Goal: Task Accomplishment & Management: Manage account settings

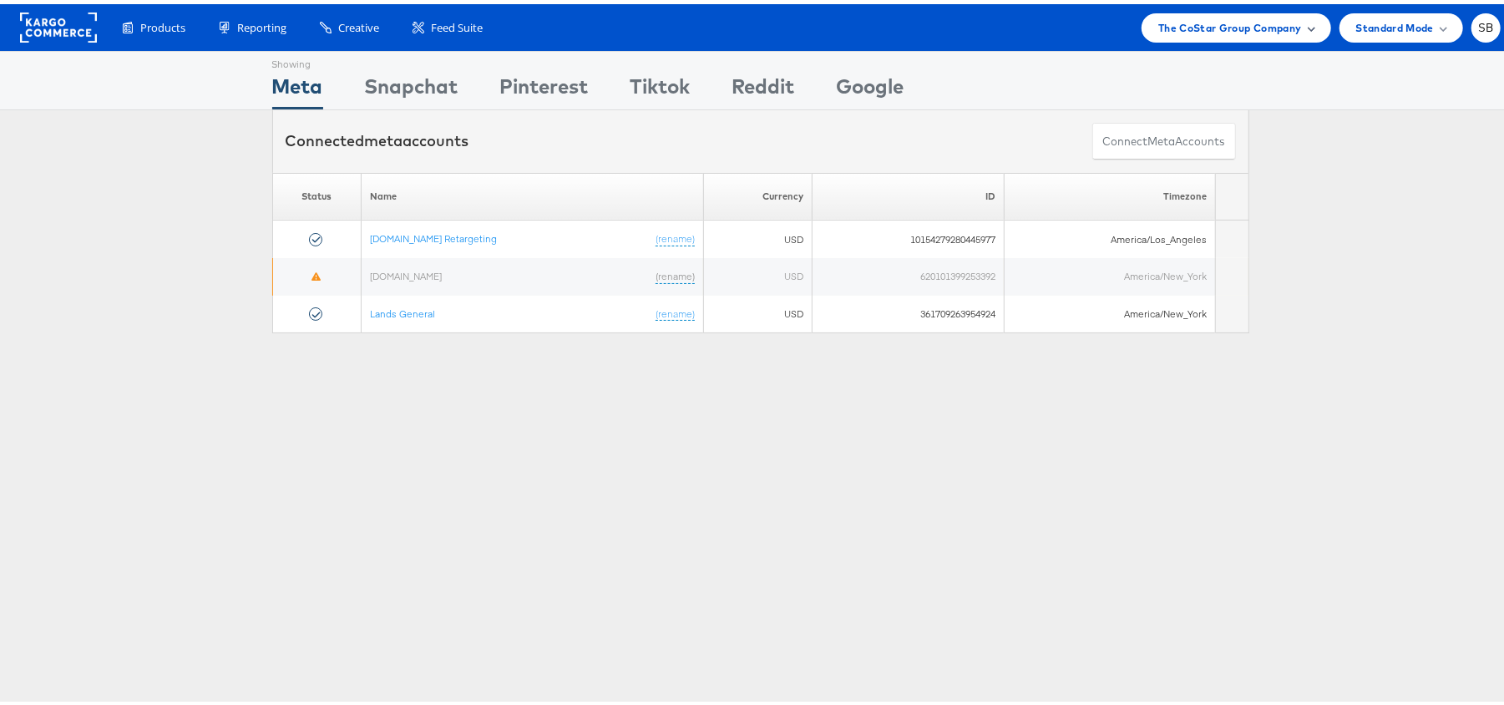
click at [1199, 22] on span "The CoStar Group Company" at bounding box center [1229, 24] width 143 height 18
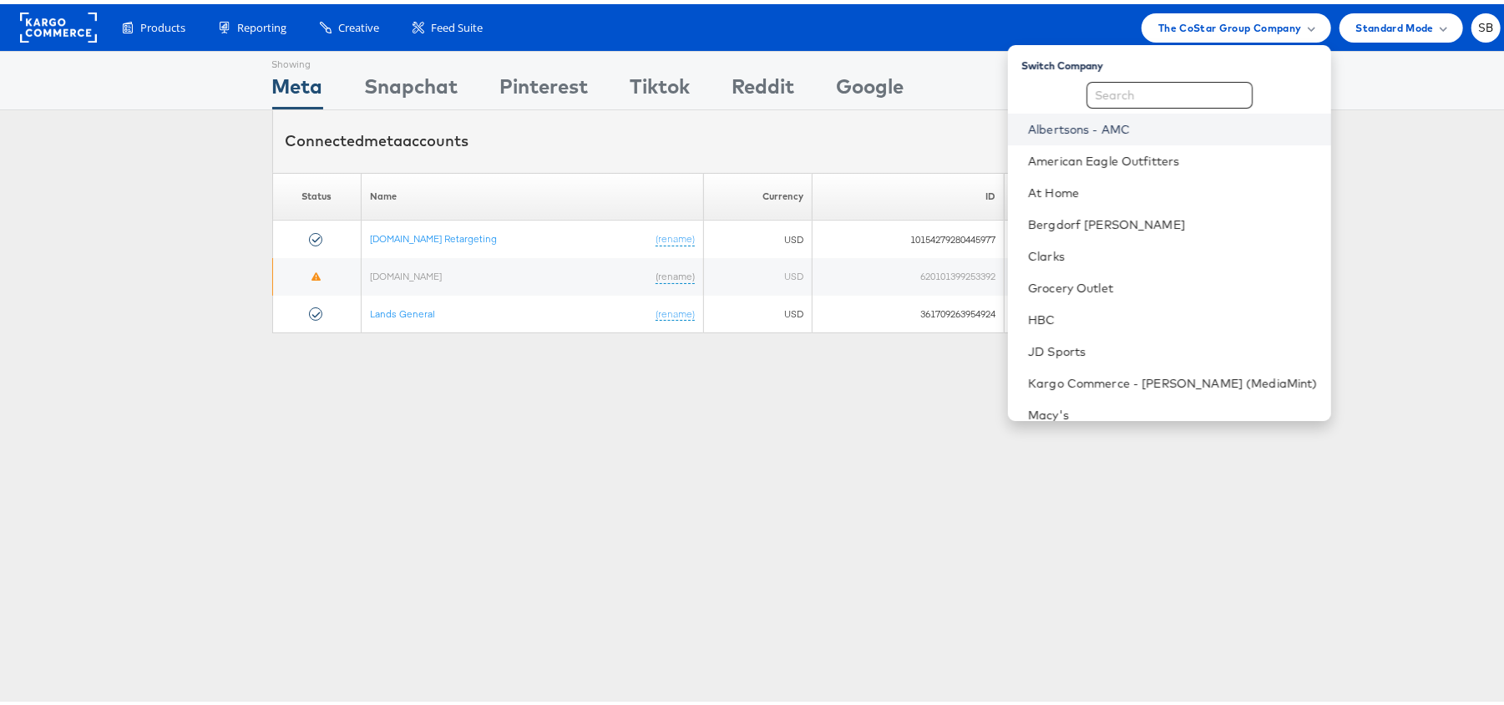
click at [1154, 125] on link "Albertsons - AMC" at bounding box center [1173, 125] width 290 height 17
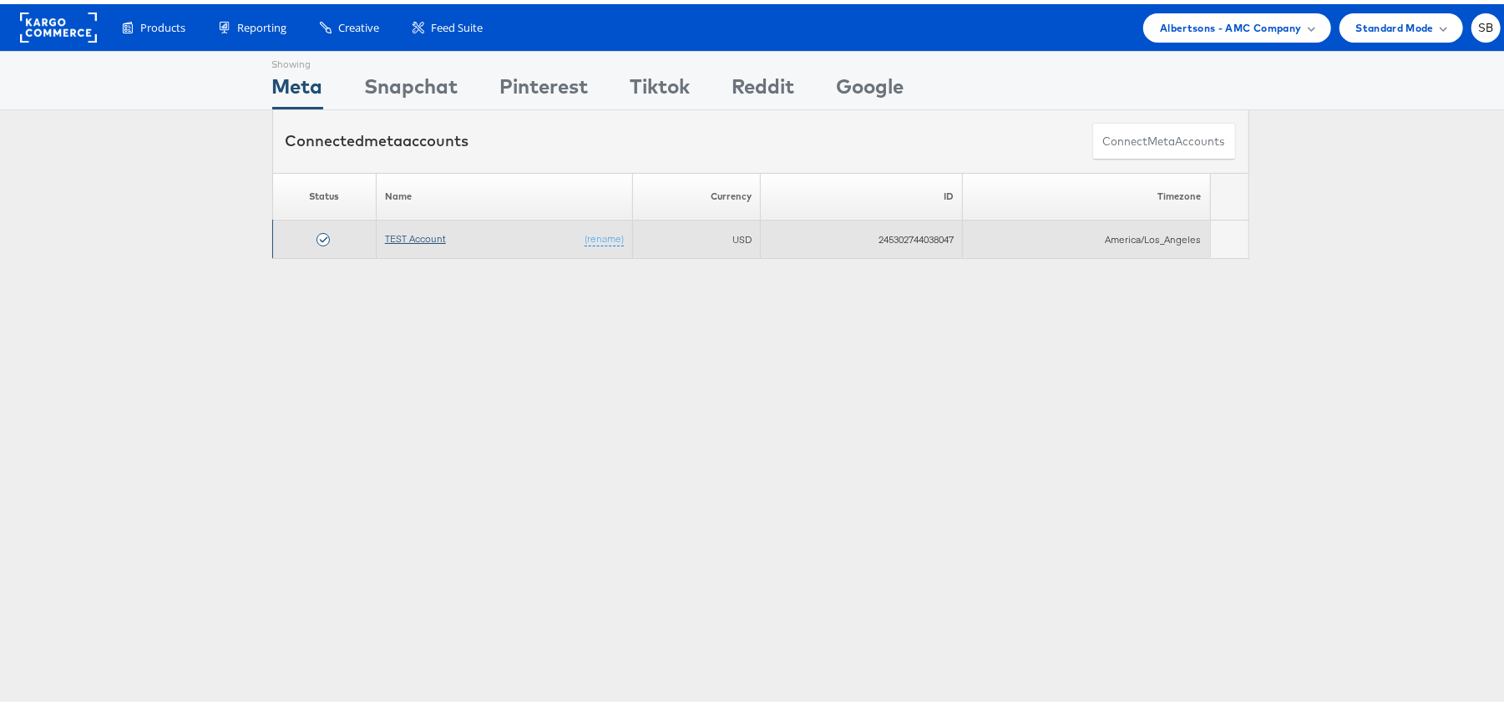
click at [428, 240] on link "TEST Account" at bounding box center [415, 234] width 61 height 13
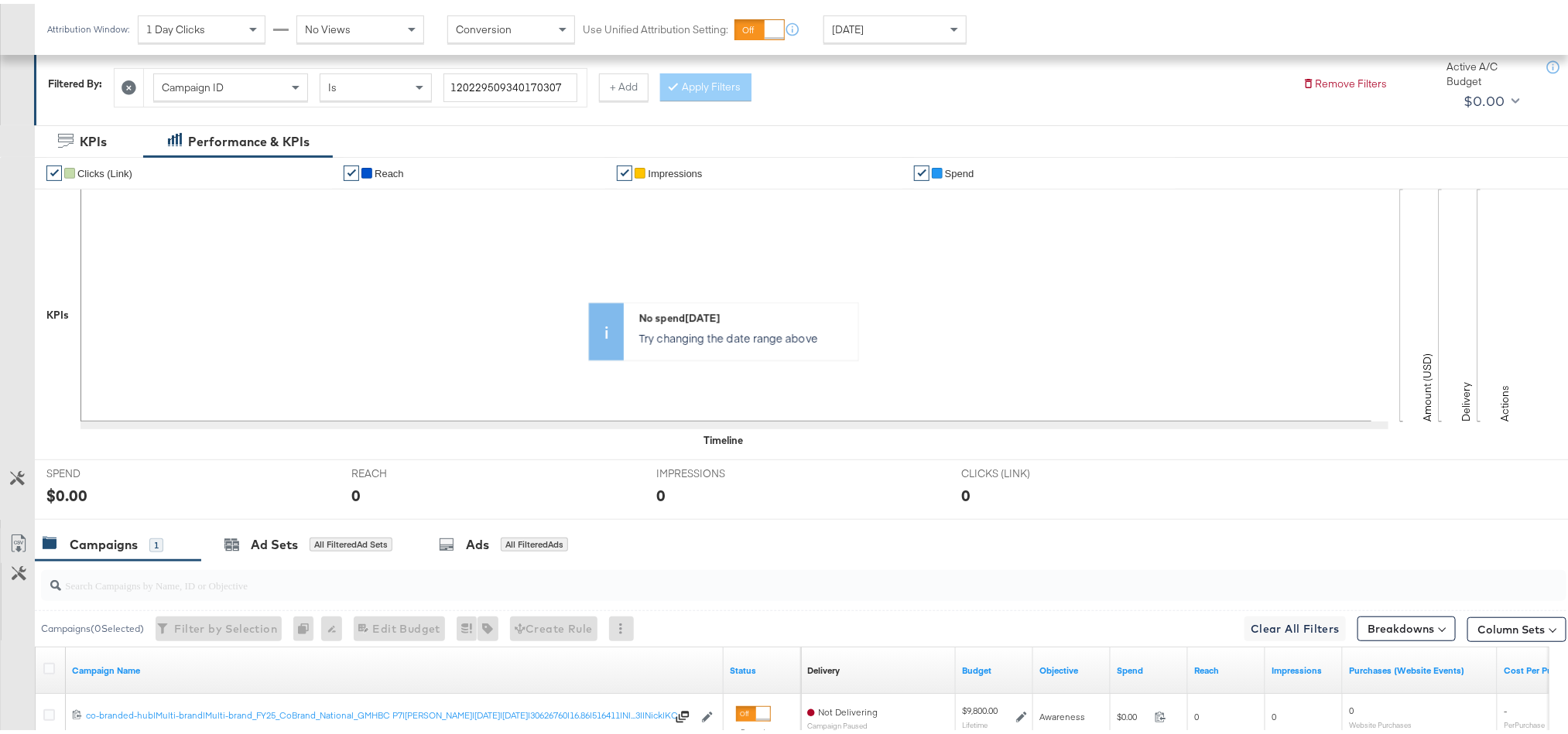
scroll to position [335, 0]
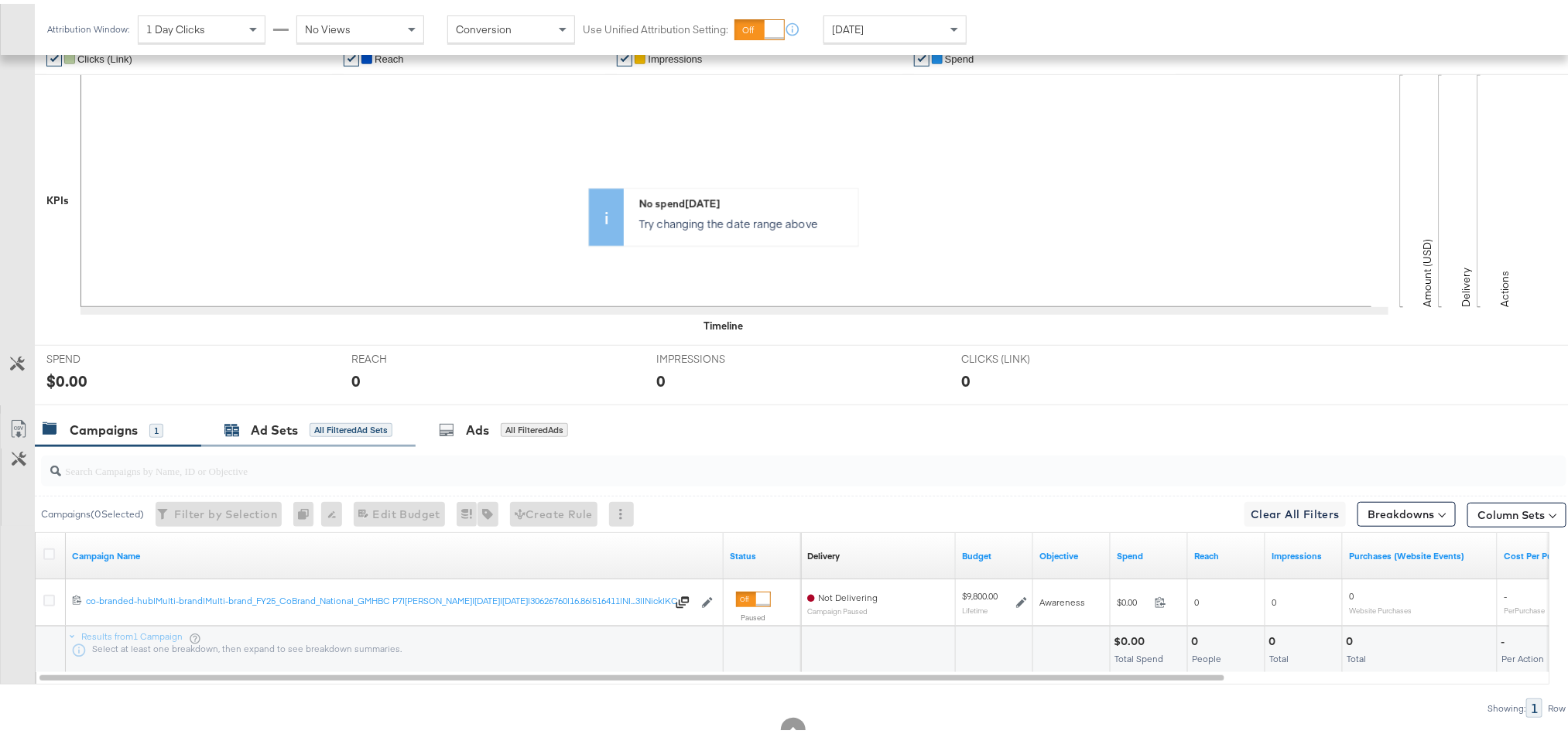
click at [285, 435] on div "Ad Sets" at bounding box center [274, 426] width 47 height 18
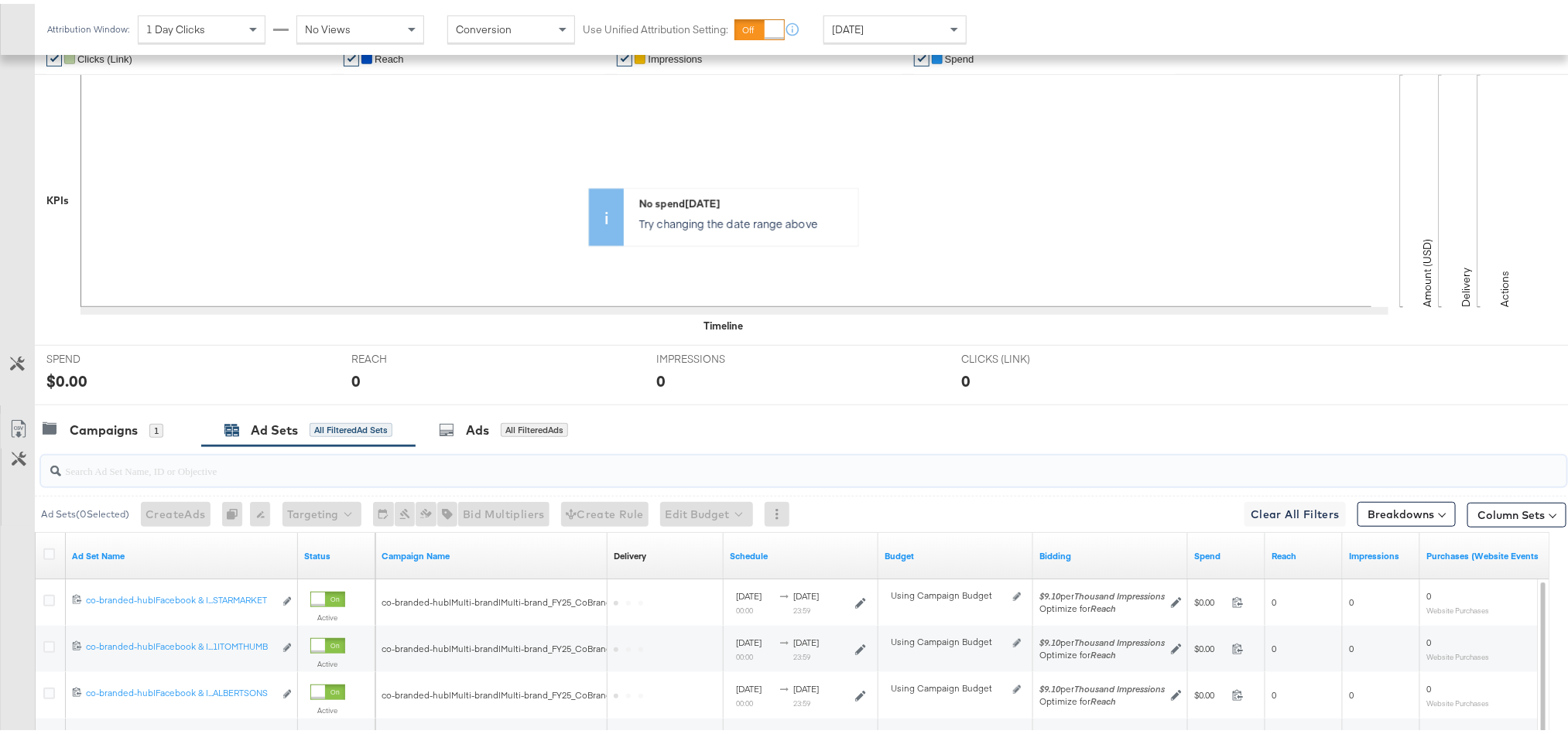
click at [268, 464] on input "search" at bounding box center [743, 461] width 1364 height 31
click at [447, 433] on icon at bounding box center [446, 426] width 16 height 16
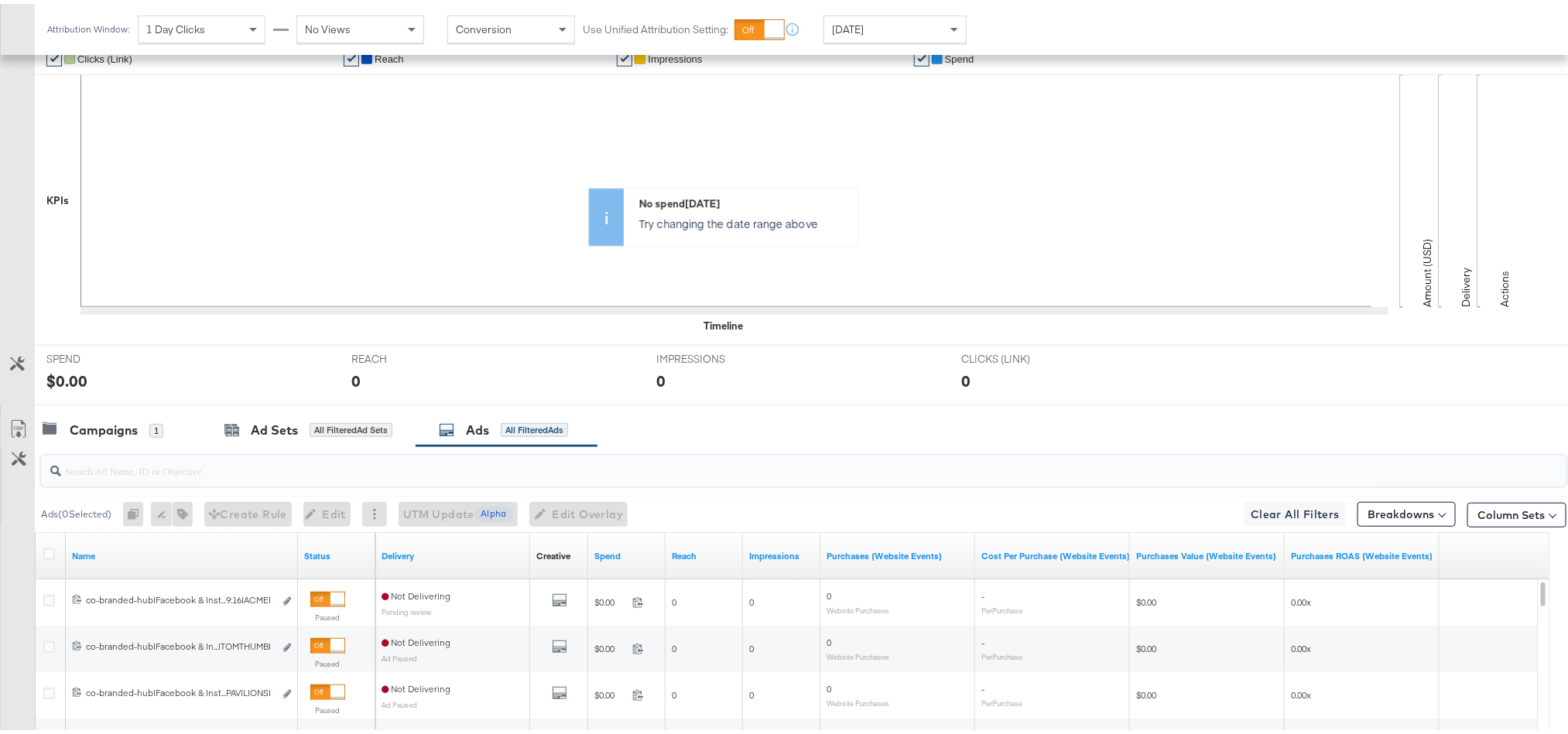
click at [284, 462] on input "search" at bounding box center [743, 461] width 1364 height 31
paste input "co-branded-hub|Facebook & Instagram|Social Media|FBIG - Video - Custom Shopper|…"
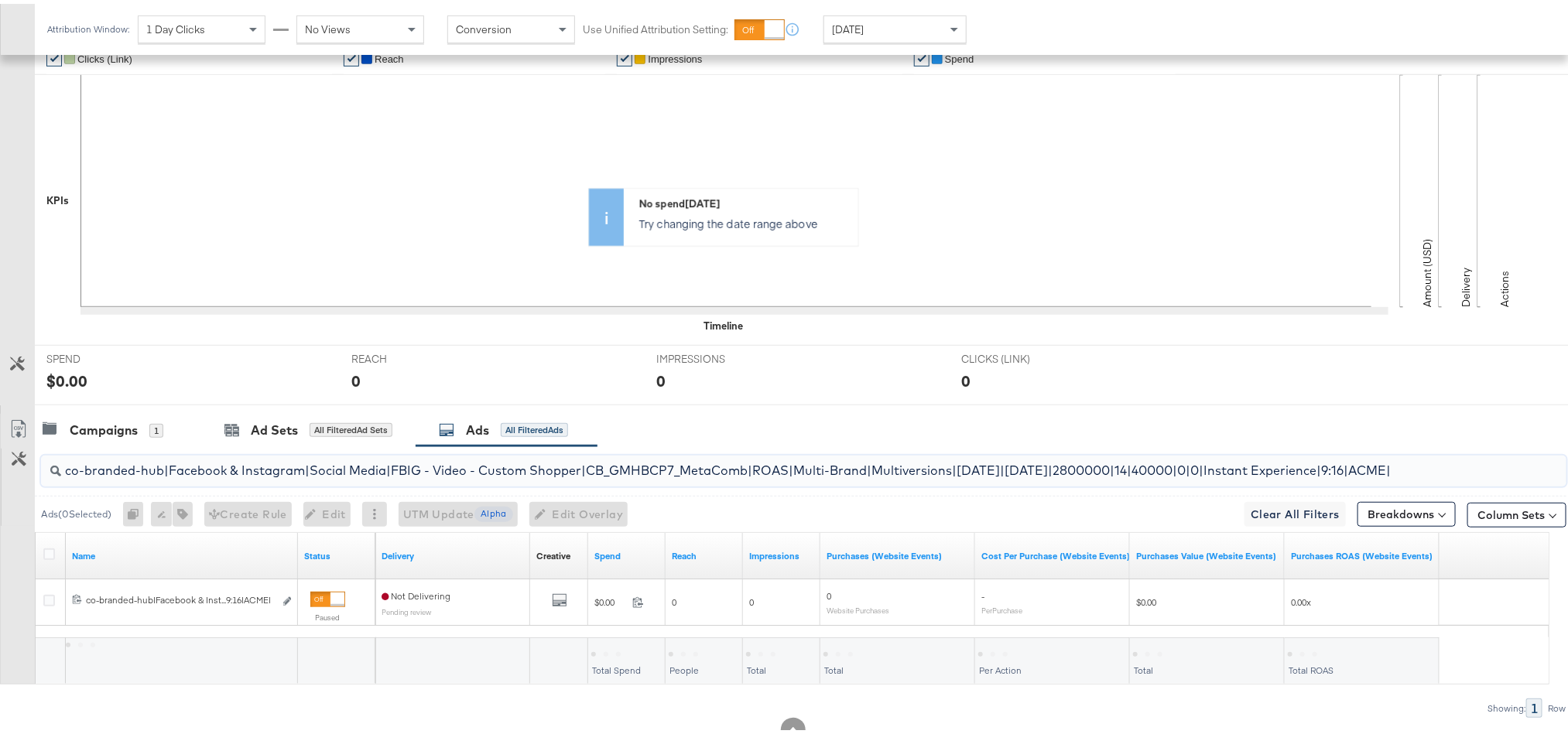
scroll to position [0, 23]
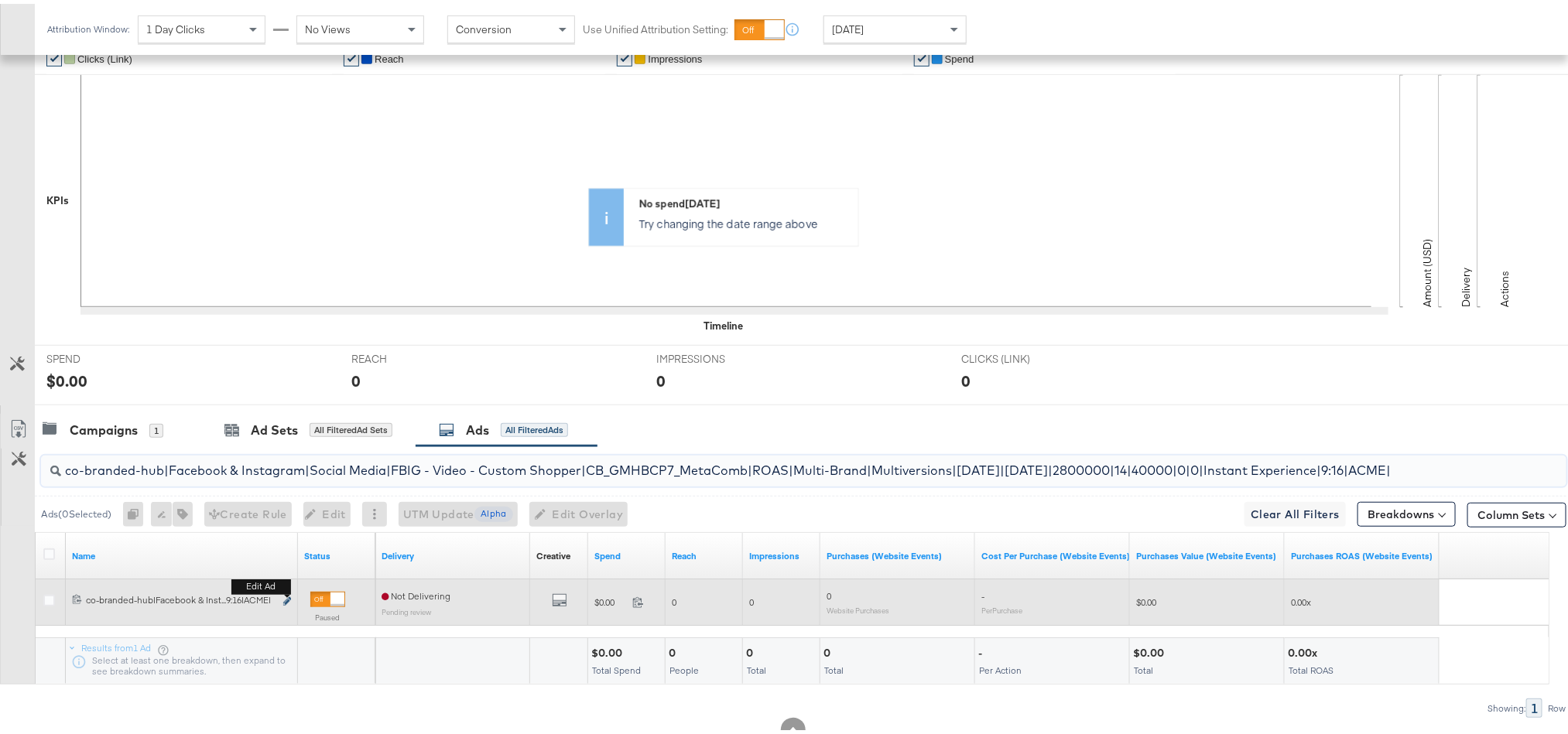
type input "co-branded-hub|Facebook & Instagram|Social Media|FBIG - Video - Custom Shopper|…"
click at [288, 600] on icon "link" at bounding box center [287, 597] width 7 height 8
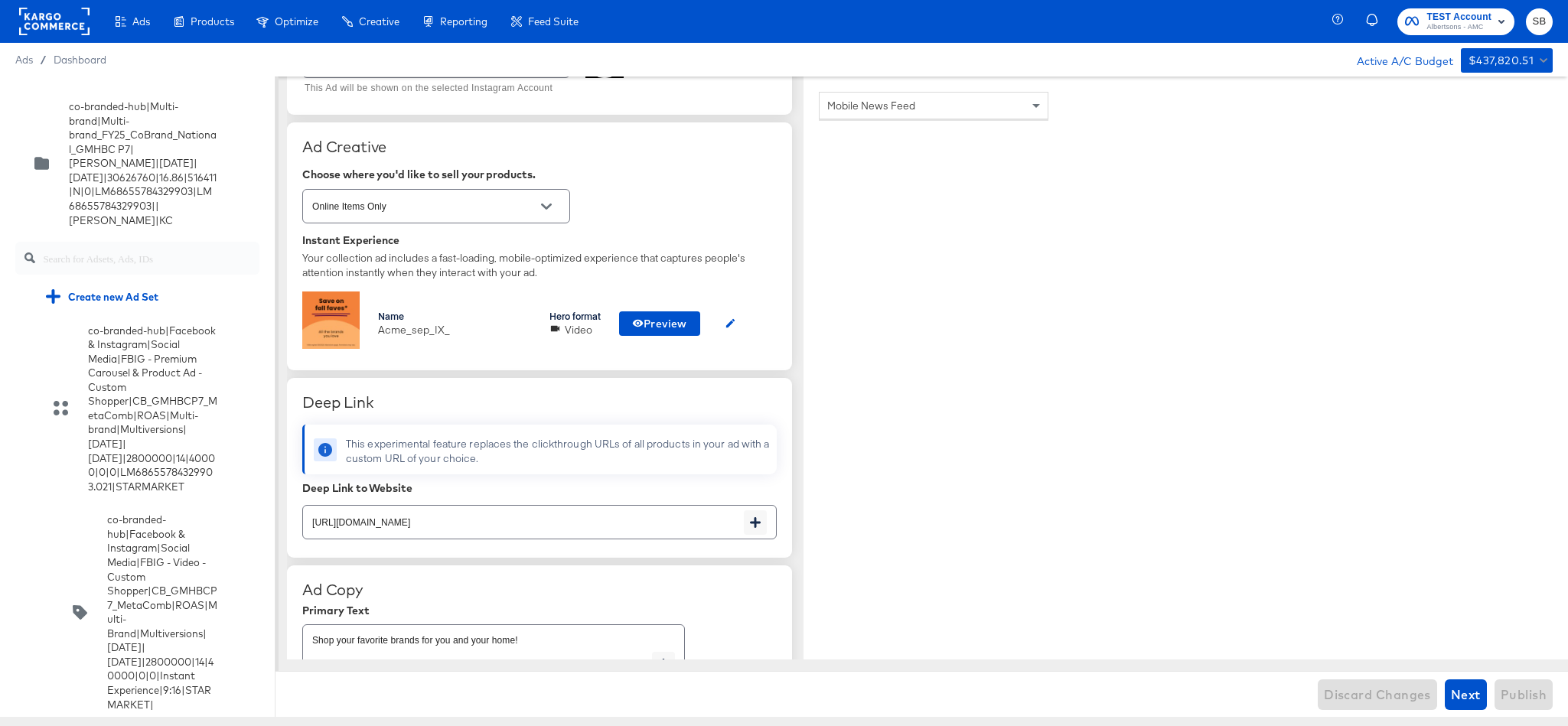
scroll to position [297, 0]
click at [650, 319] on span "Preview" at bounding box center [660, 322] width 55 height 19
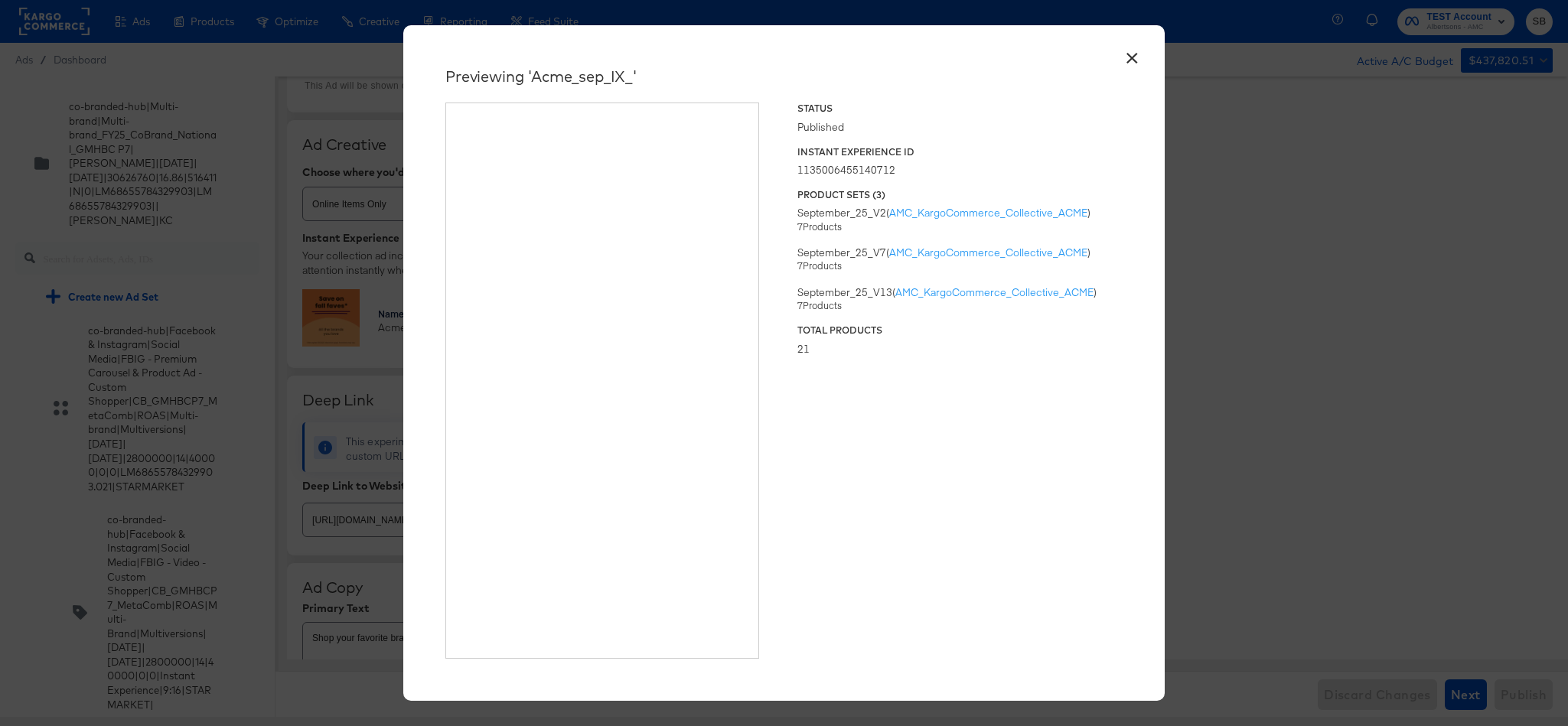
click at [1127, 53] on button "×" at bounding box center [1132, 54] width 27 height 28
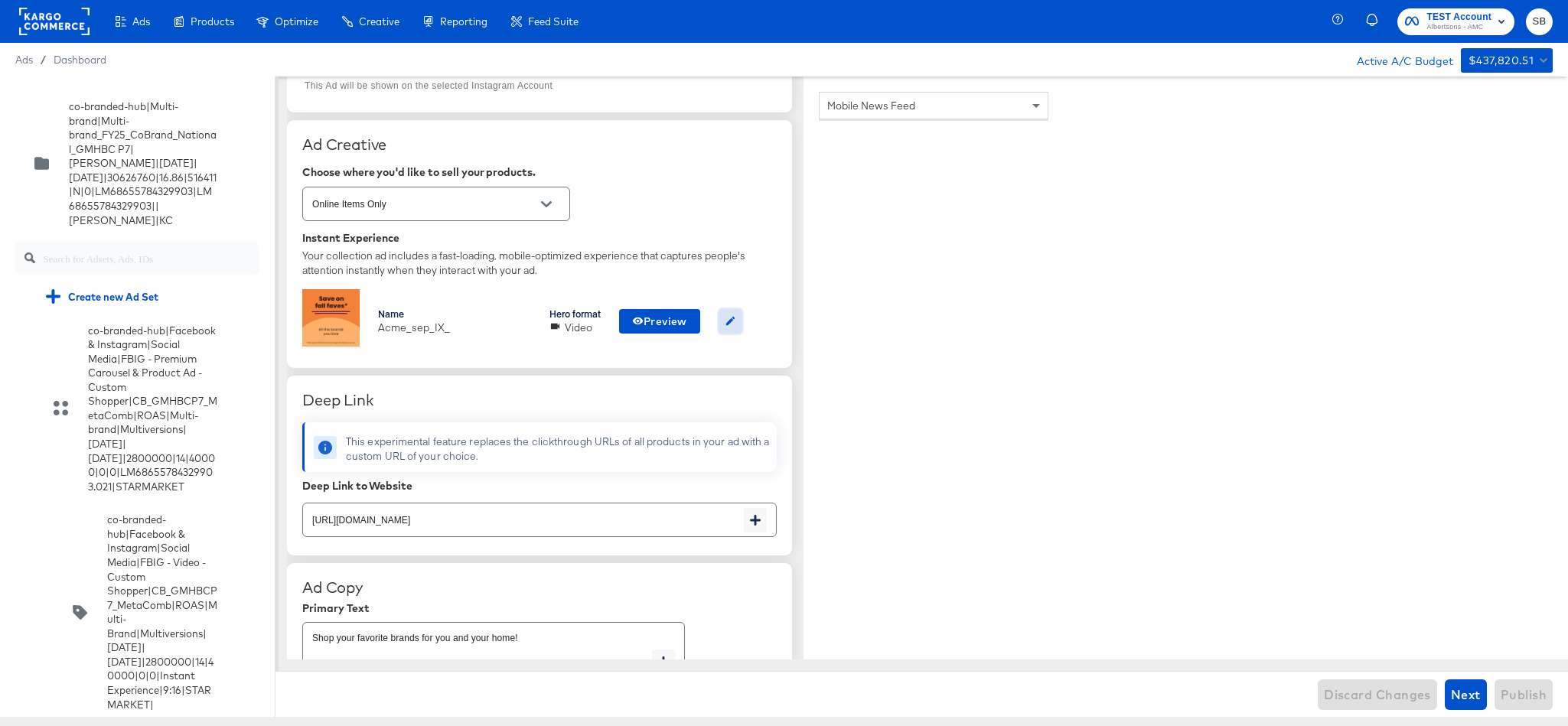
click at [729, 324] on icon "button" at bounding box center [730, 321] width 12 height 12
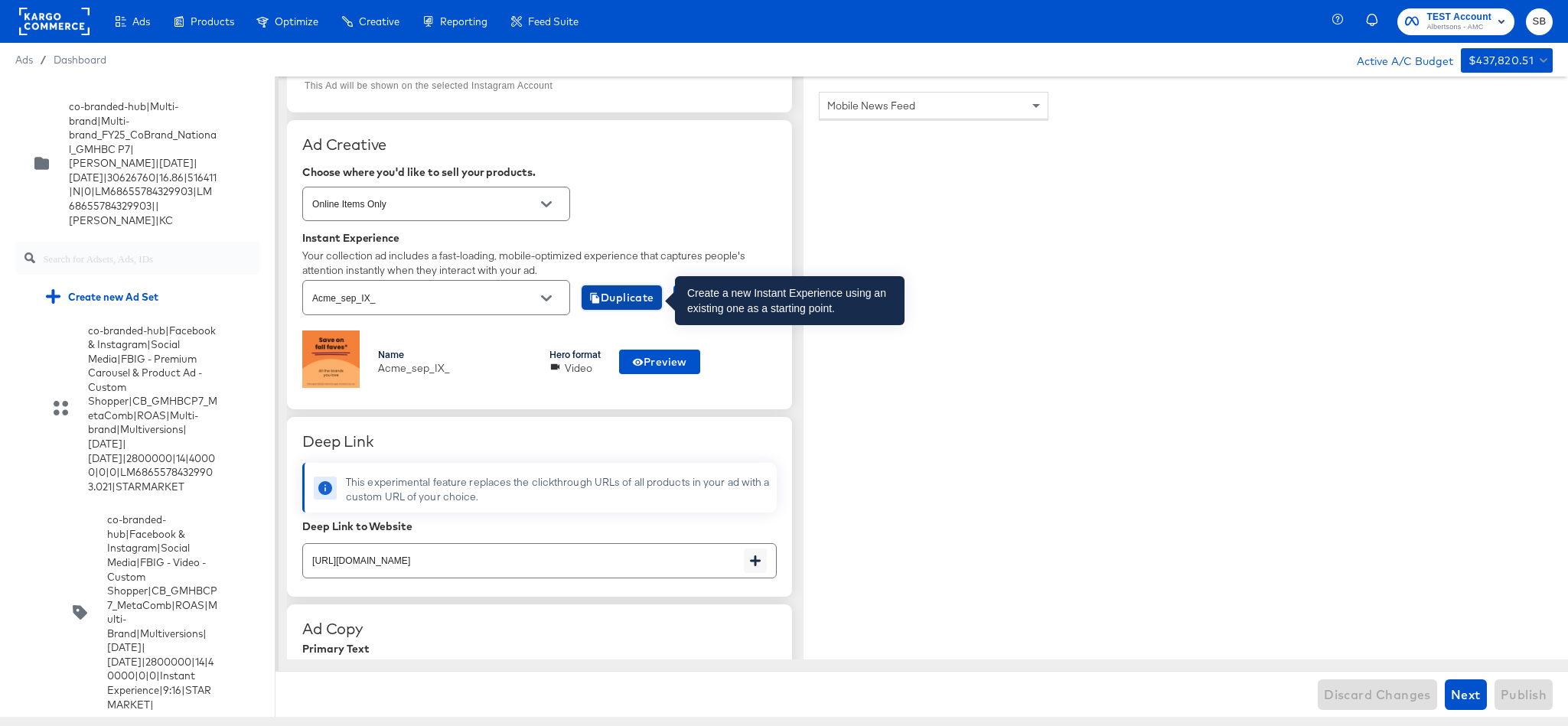
click at [632, 305] on span "Duplicate" at bounding box center [621, 298] width 65 height 19
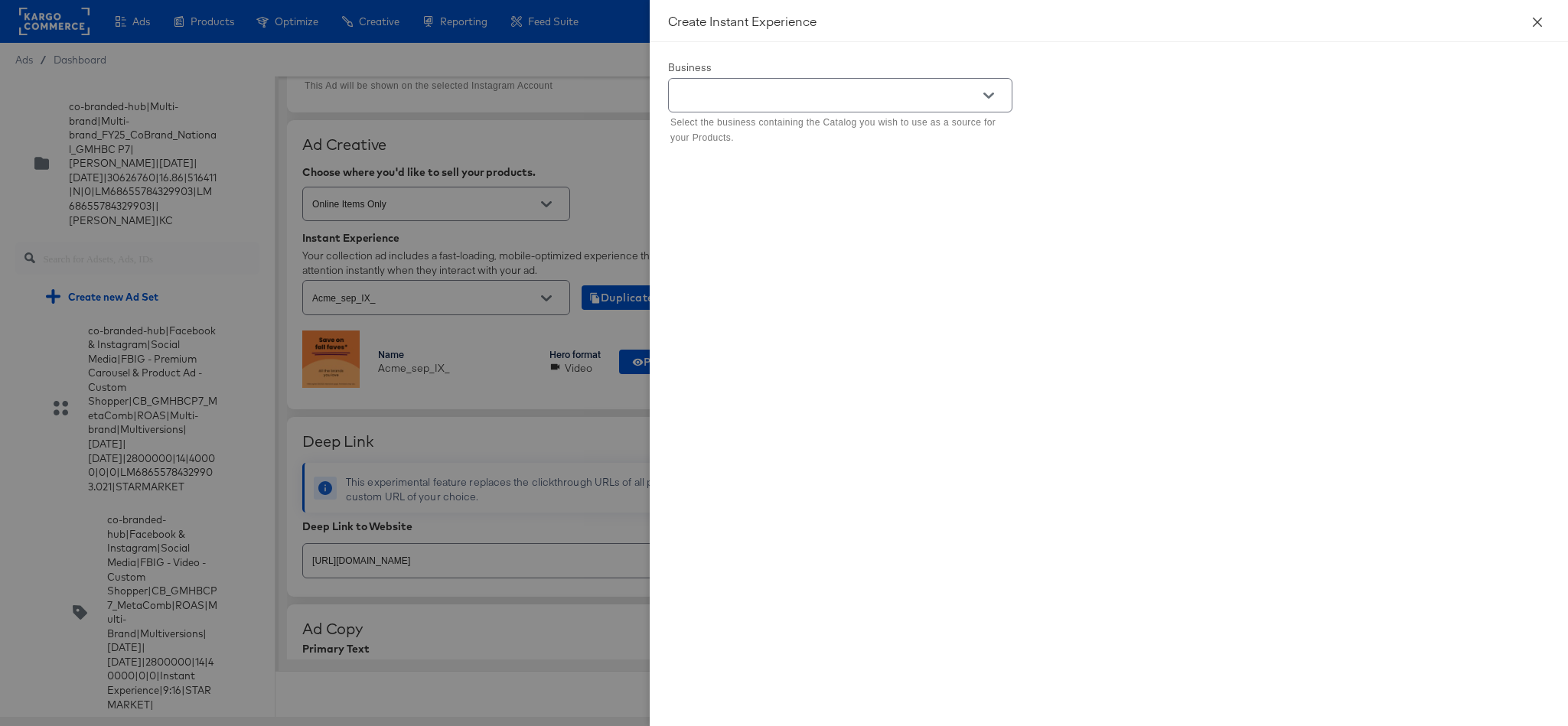
click at [1537, 19] on icon "close" at bounding box center [1537, 22] width 12 height 12
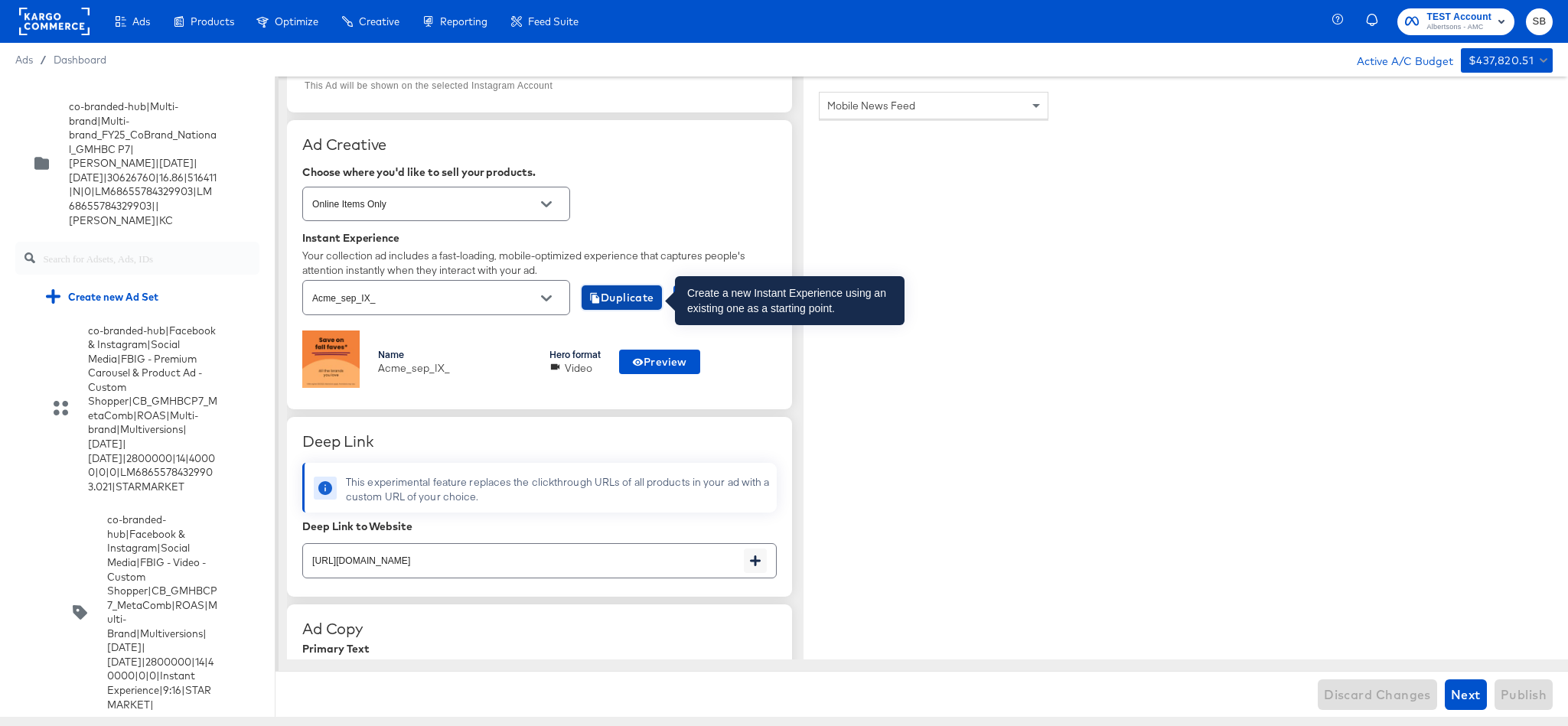
click at [634, 290] on span "Duplicate" at bounding box center [621, 298] width 65 height 19
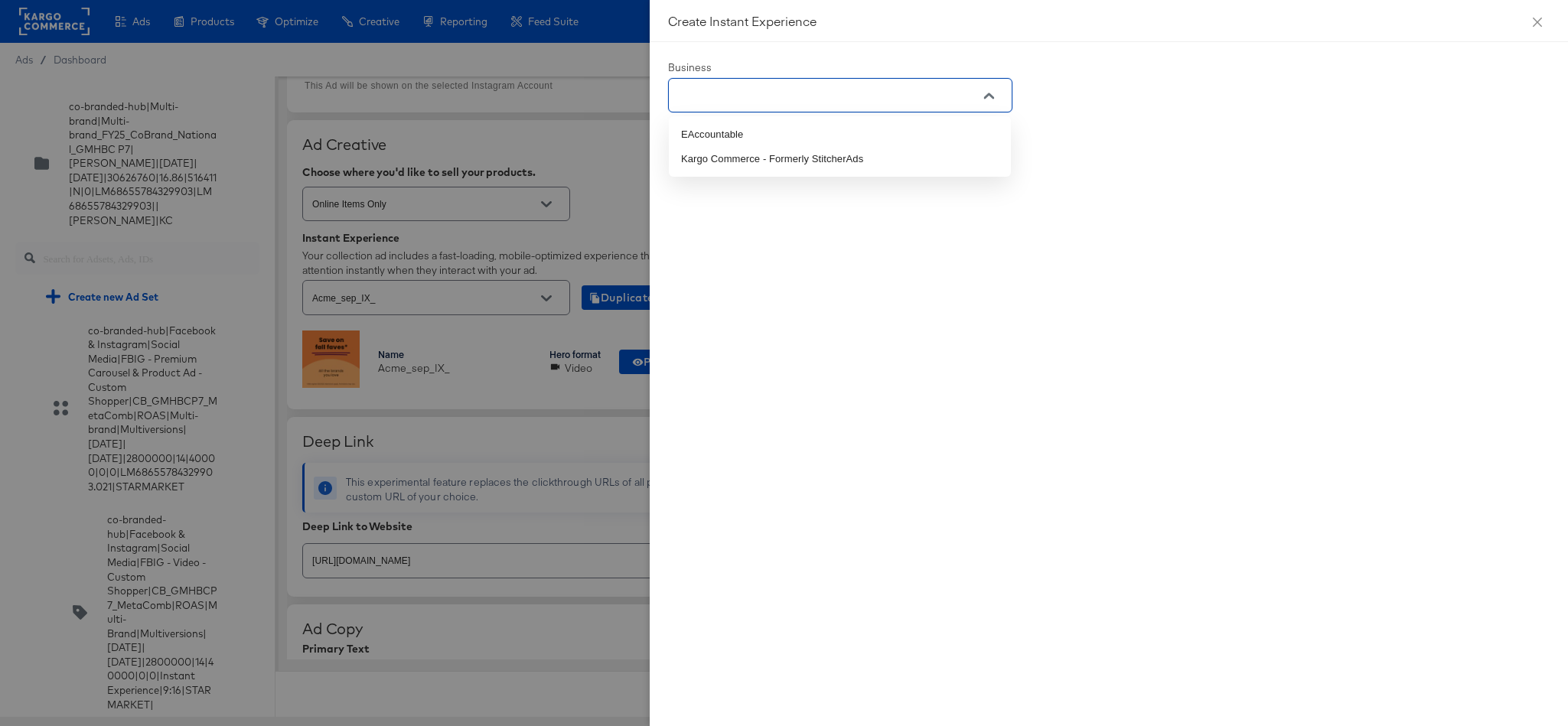
click at [909, 93] on input "text" at bounding box center [828, 95] width 307 height 17
click at [866, 159] on li "Kargo Commerce - Formerly StitcherAds" at bounding box center [839, 159] width 342 height 25
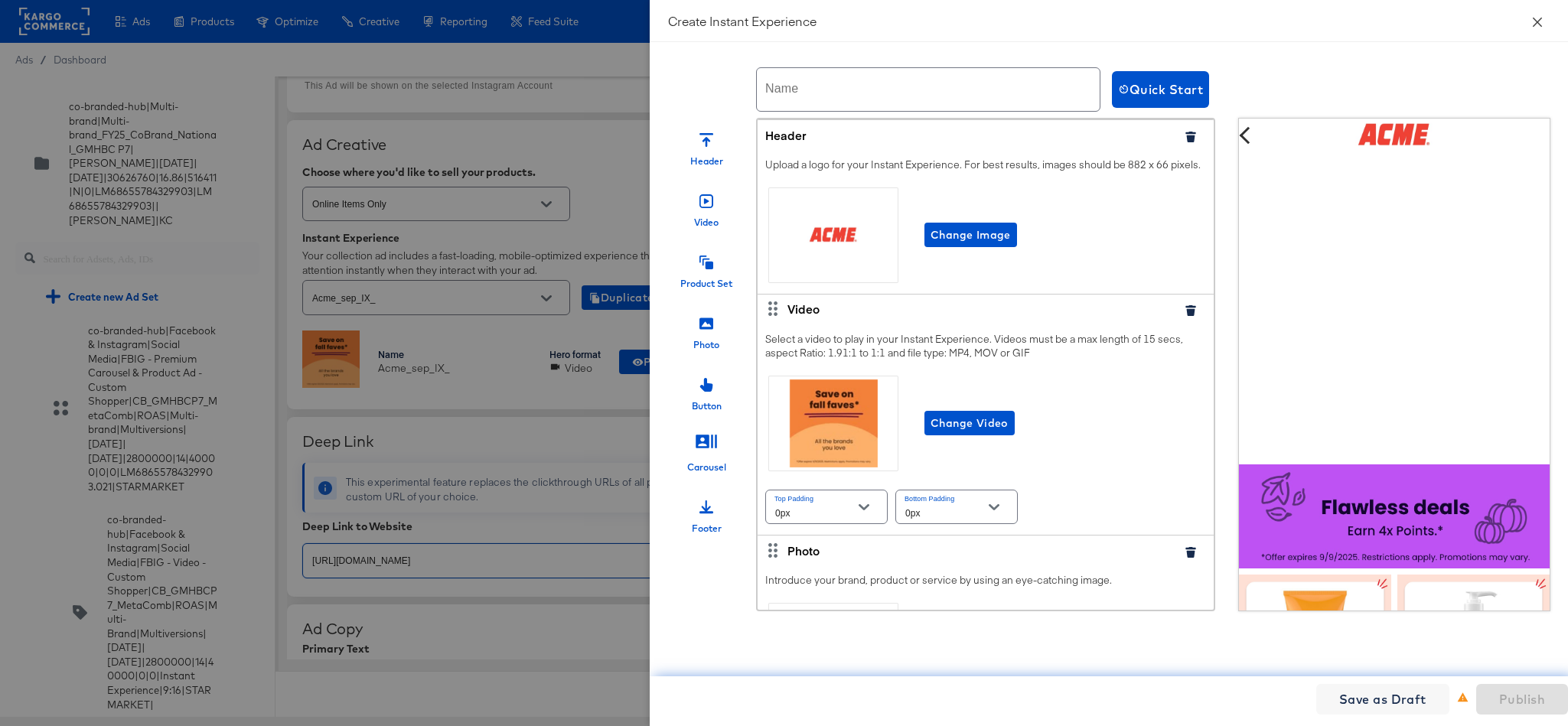
type textarea "x"
click at [1541, 26] on icon "close" at bounding box center [1537, 22] width 12 height 12
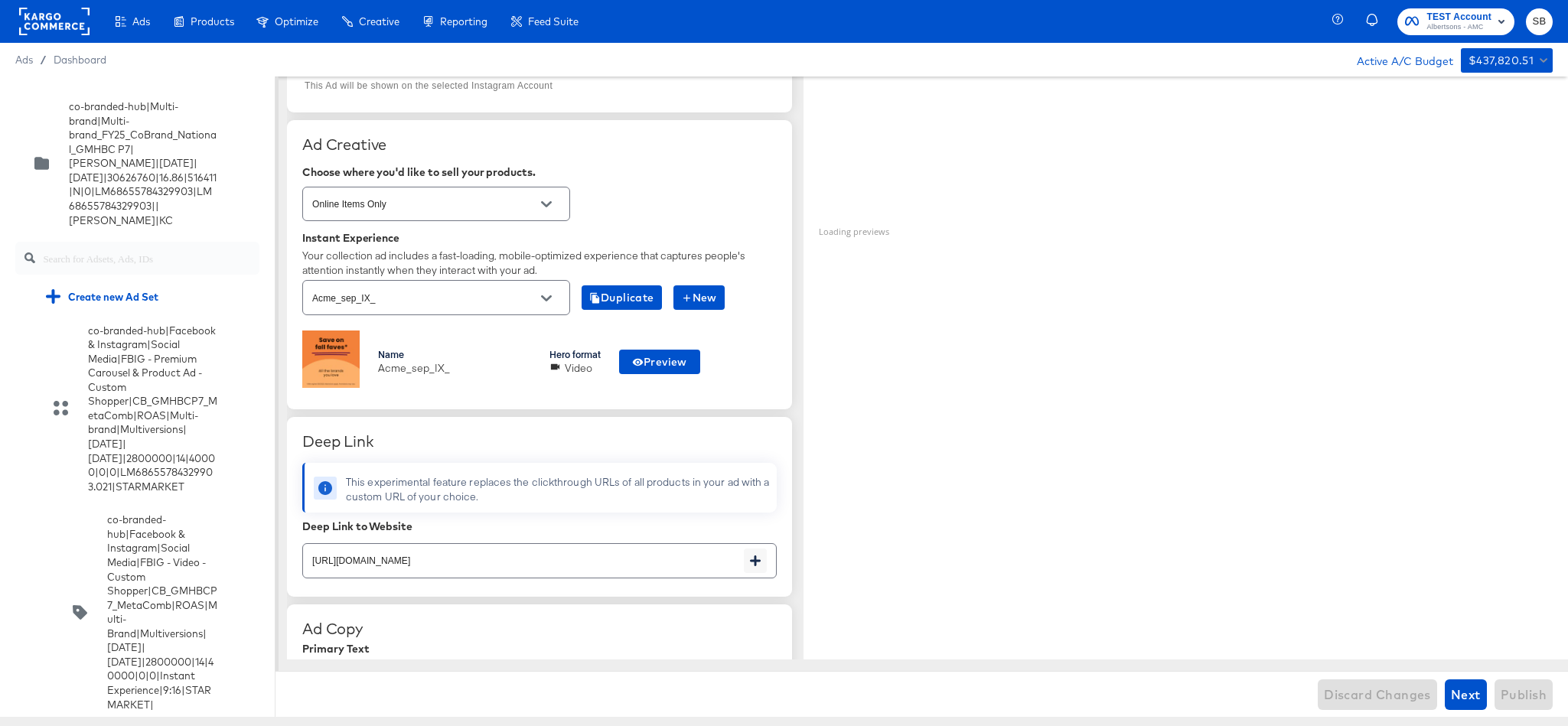
click at [67, 18] on rect at bounding box center [54, 21] width 71 height 28
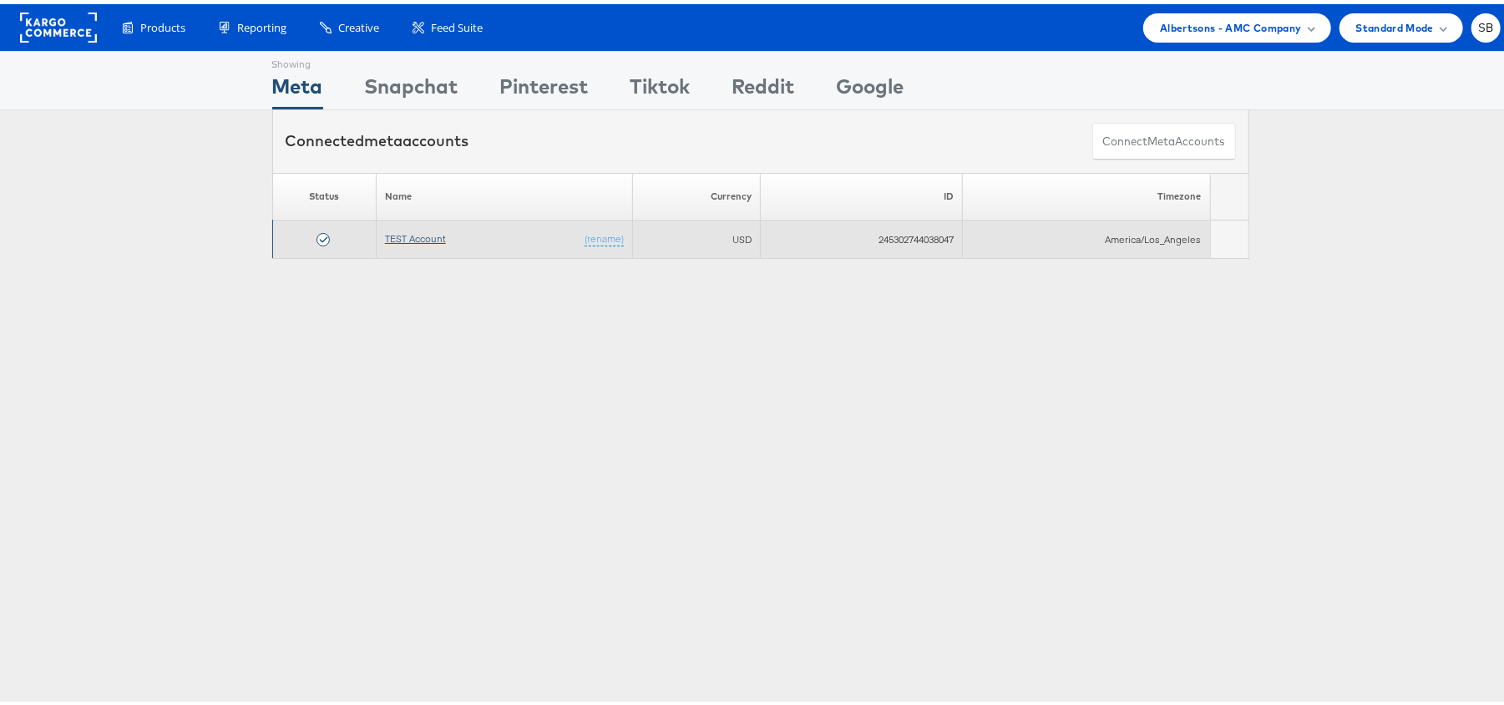
click at [431, 232] on link "TEST Account" at bounding box center [415, 234] width 61 height 13
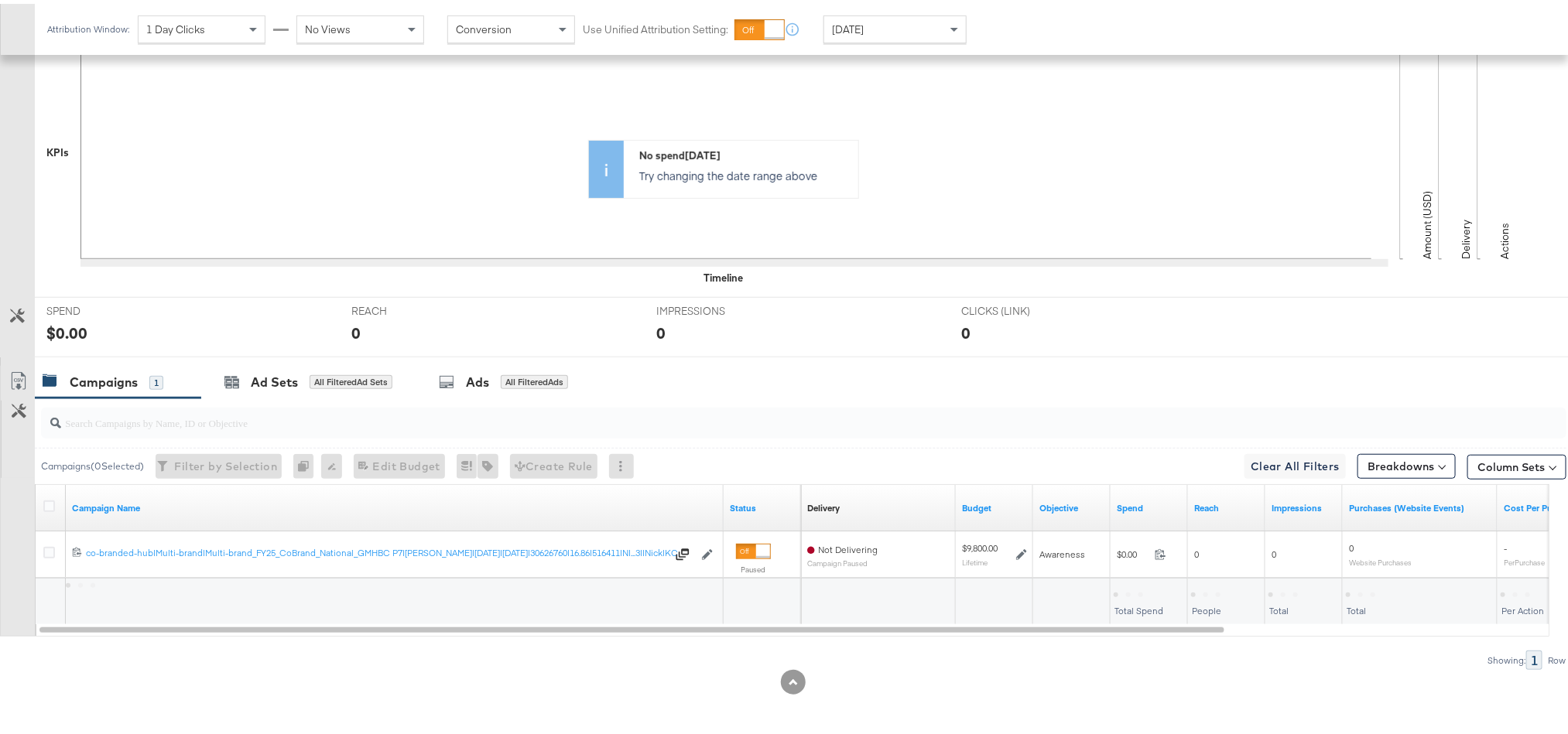
scroll to position [386, 0]
click at [497, 378] on div "Ads All Filtered Ads" at bounding box center [502, 378] width 129 height 18
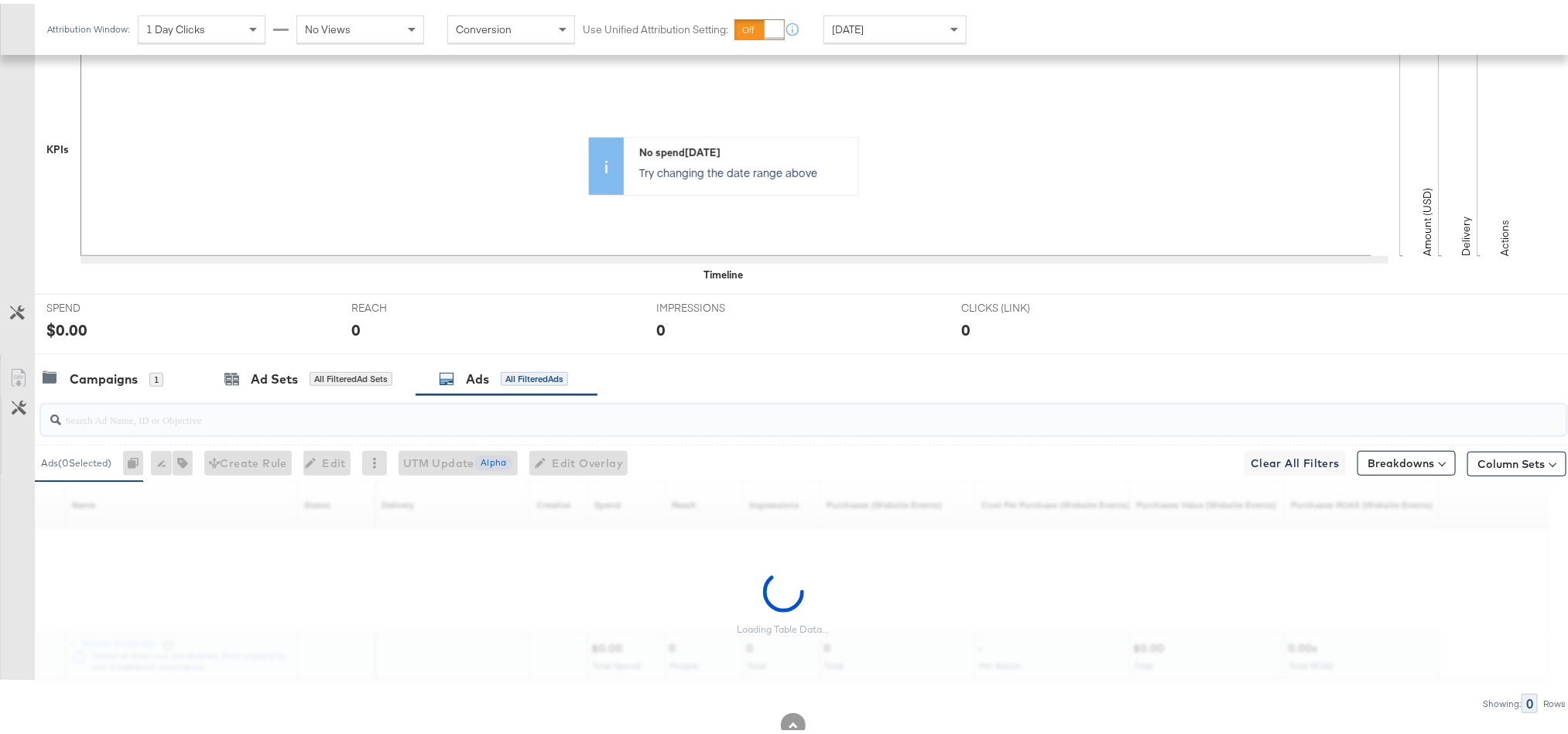
click at [428, 421] on input "search" at bounding box center [743, 410] width 1364 height 31
paste input "co-branded-hub|Facebook & Instagram|Social Media|FBIG - Video - Custom Shopper|…"
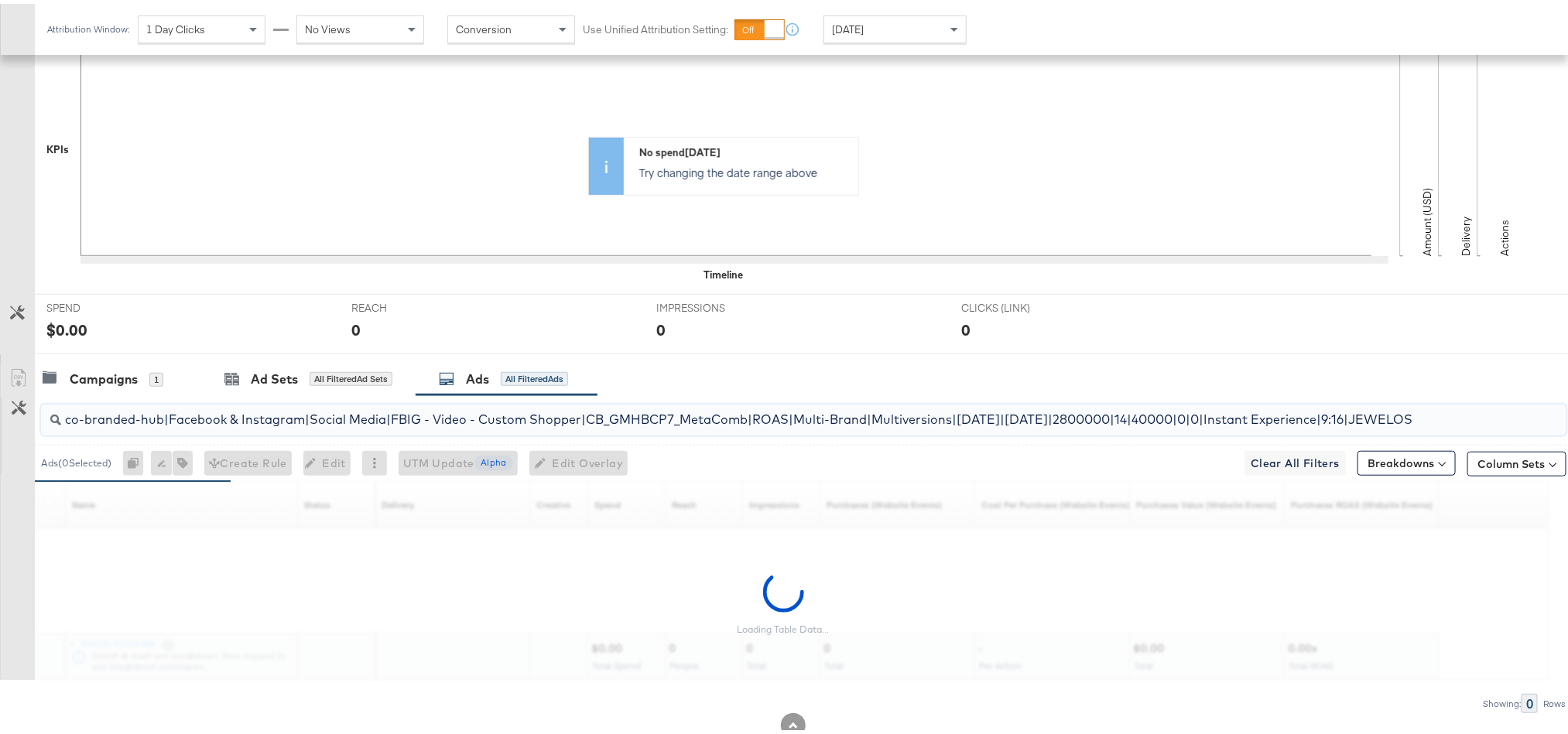
scroll to position [0, 68]
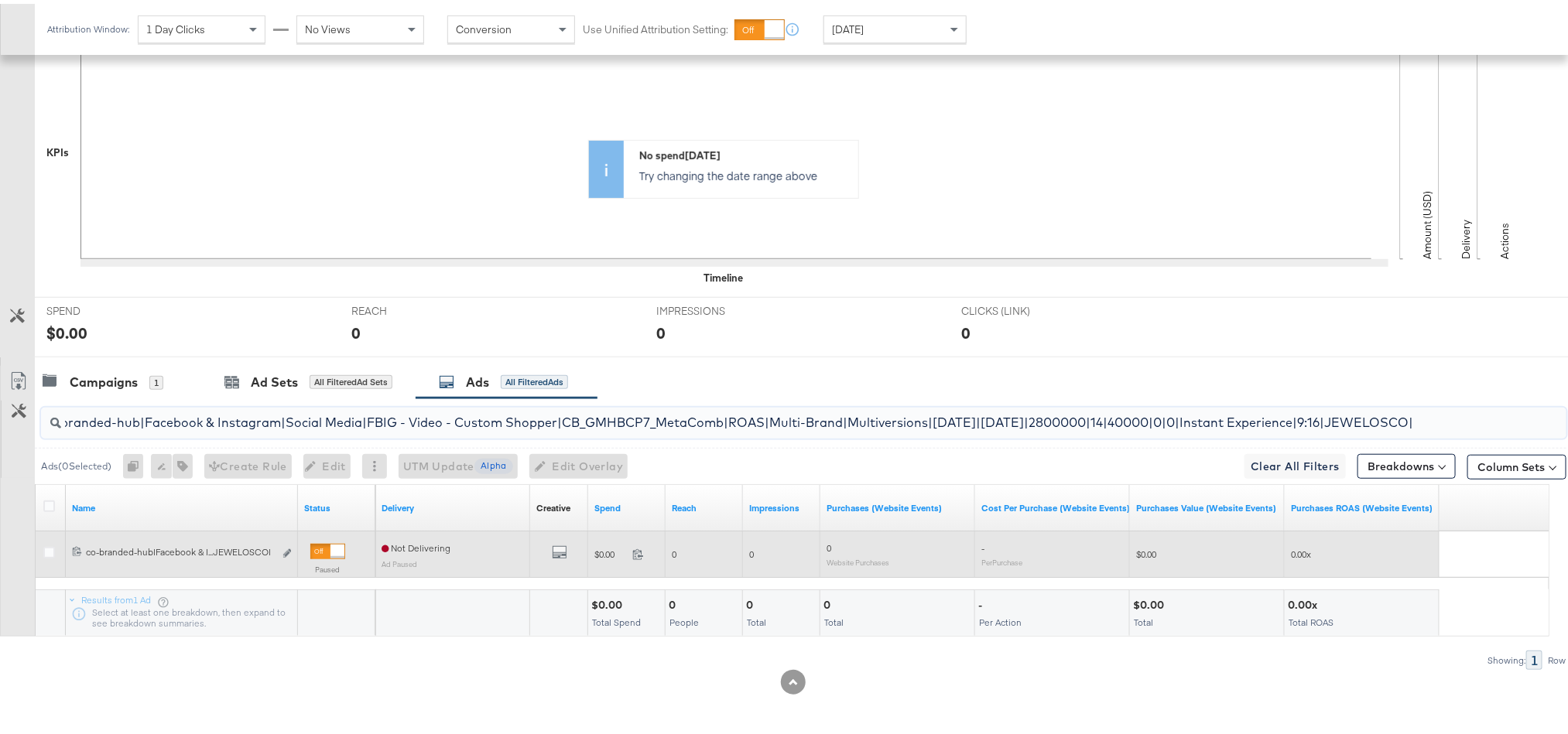
type input "co-branded-hub|Facebook & Instagram|Social Media|FBIG - Video - Custom Shopper|…"
click at [293, 557] on div "120229514997960307 co-branded-hub|Facebook & Instagram|Social Media|FBIG - Vide…" at bounding box center [182, 550] width 233 height 29
click at [288, 553] on icon "link" at bounding box center [287, 550] width 7 height 8
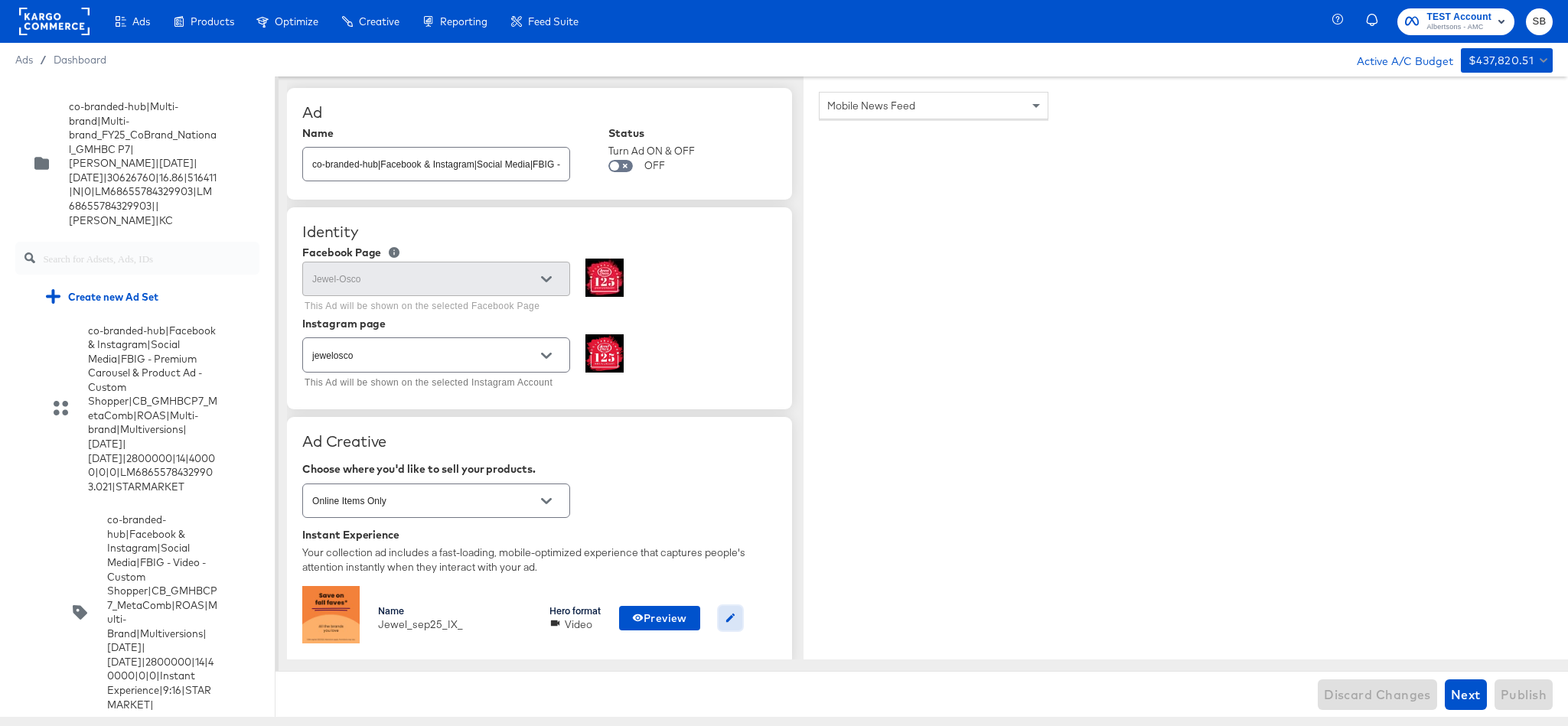
click at [736, 624] on icon "button" at bounding box center [730, 618] width 12 height 12
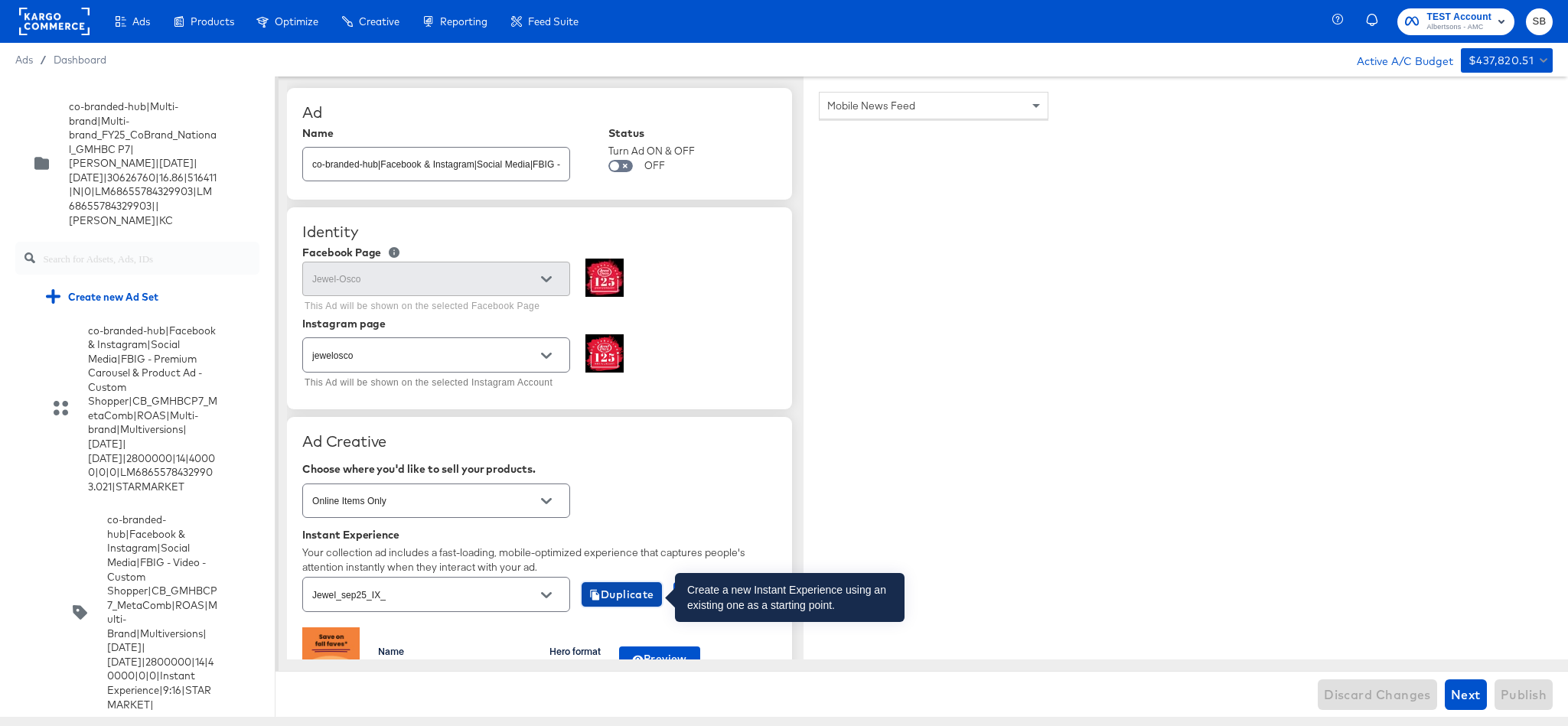
click at [619, 595] on span "Duplicate" at bounding box center [621, 595] width 65 height 19
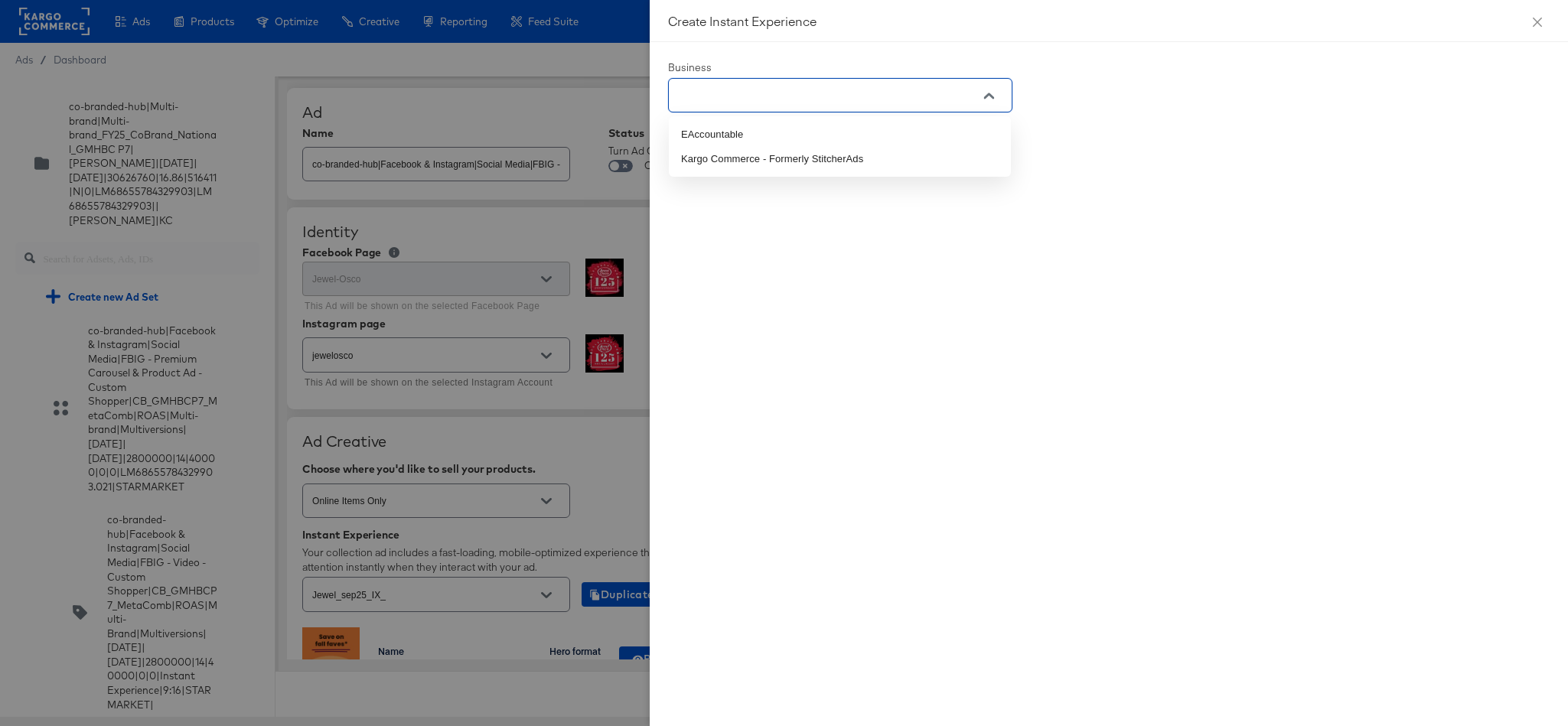
click at [683, 99] on input "text" at bounding box center [828, 95] width 307 height 17
click at [712, 164] on li "Kargo Commerce - Formerly StitcherAds" at bounding box center [839, 159] width 342 height 25
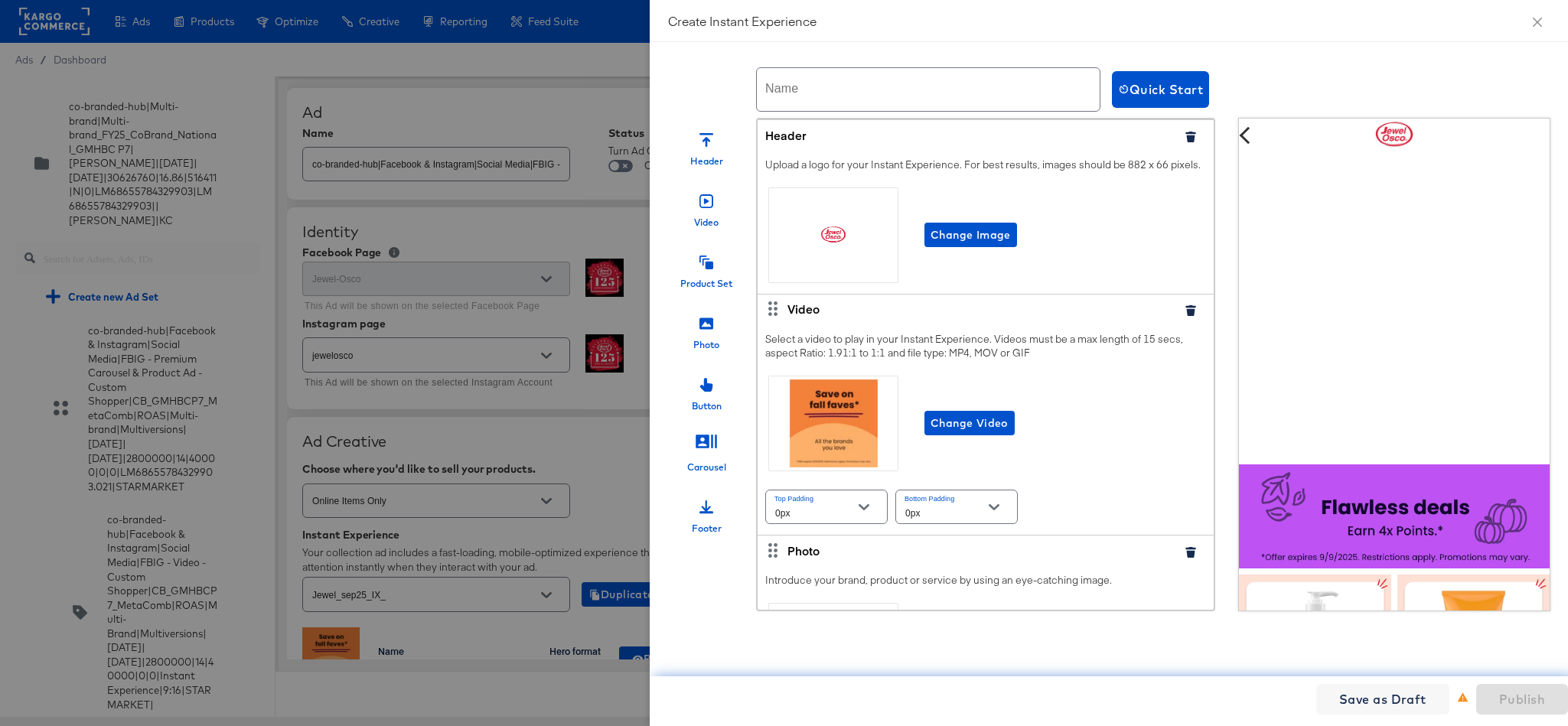
scroll to position [494, 0]
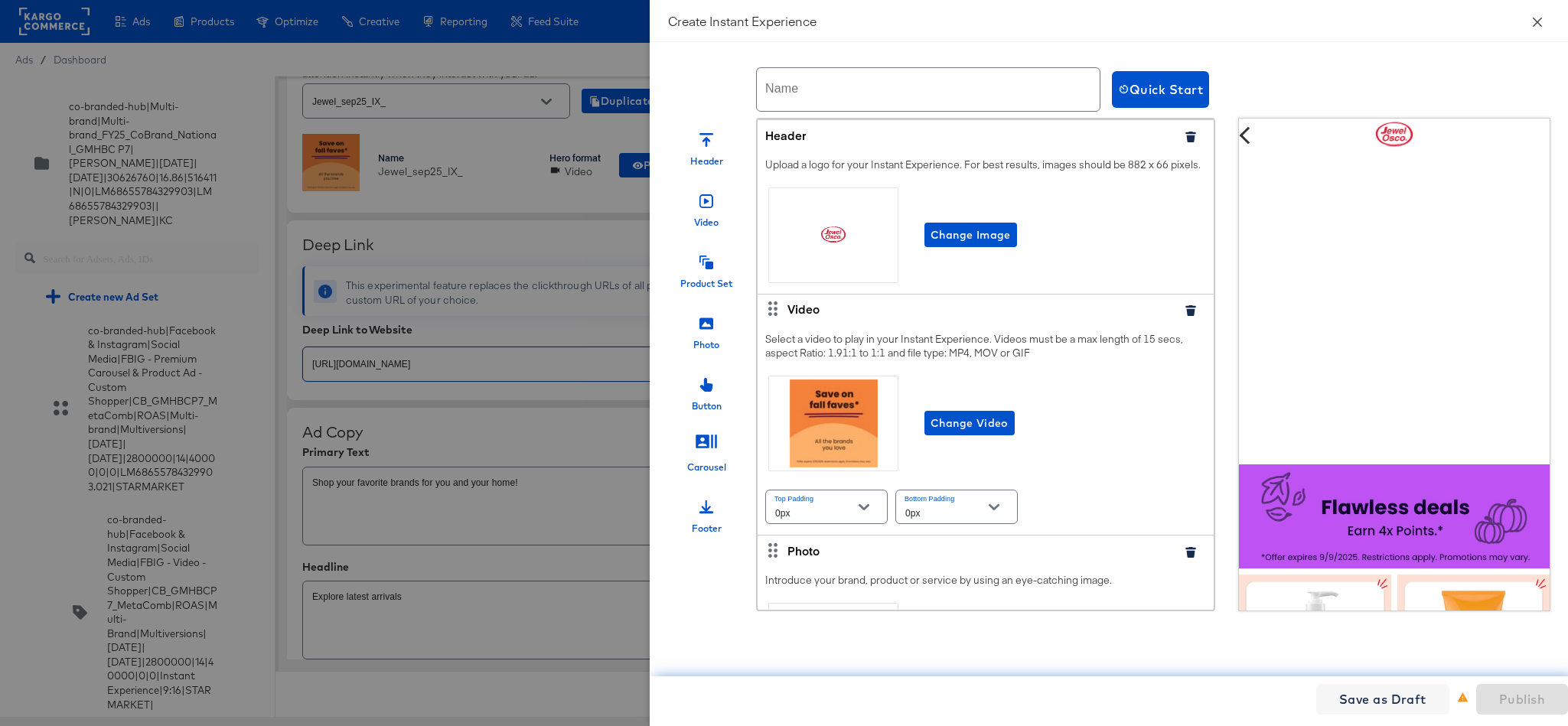
type textarea "x"
click at [1393, 21] on icon "close" at bounding box center [1537, 22] width 12 height 12
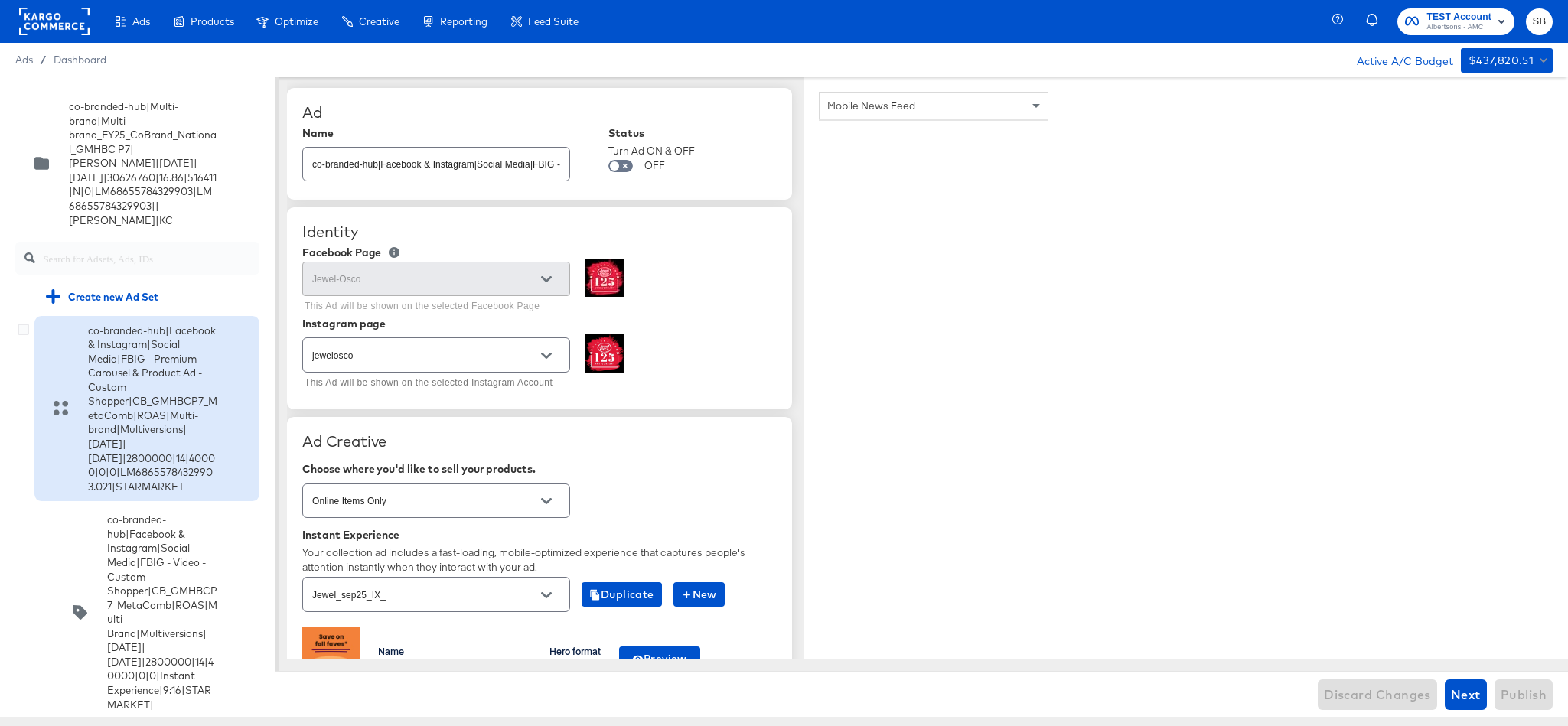
scroll to position [4790, 0]
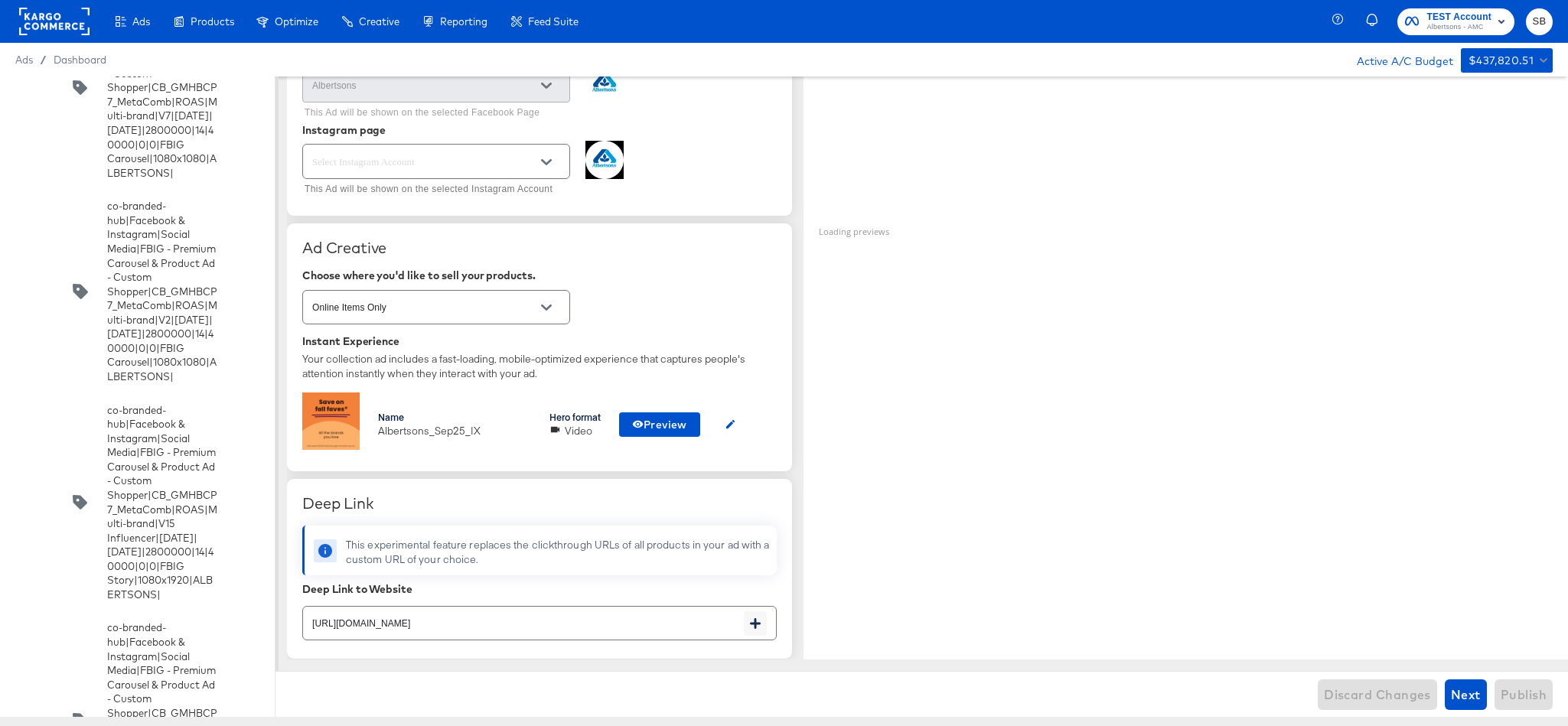
scroll to position [195, 0]
click at [732, 424] on icon "button" at bounding box center [730, 423] width 12 height 12
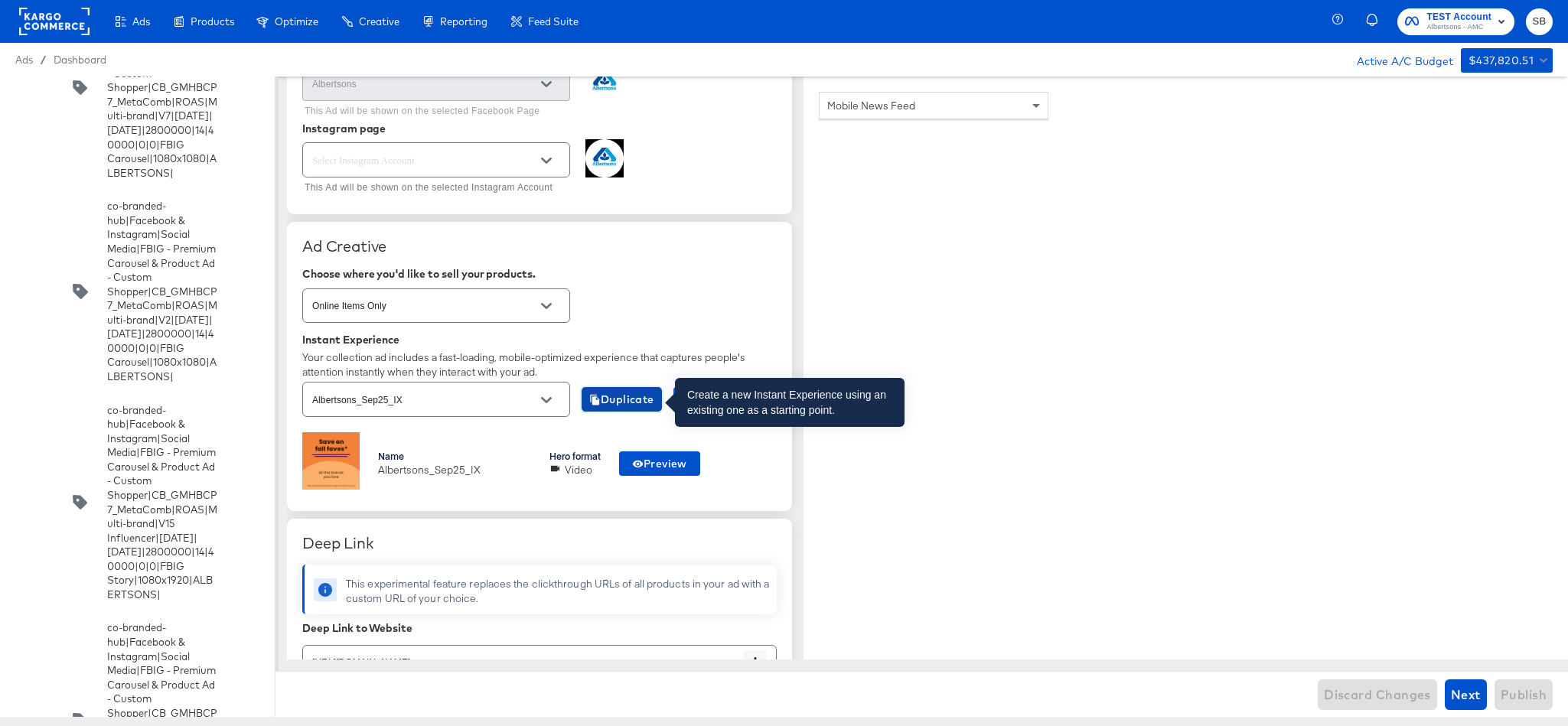
click at [632, 402] on span "Duplicate" at bounding box center [621, 400] width 65 height 19
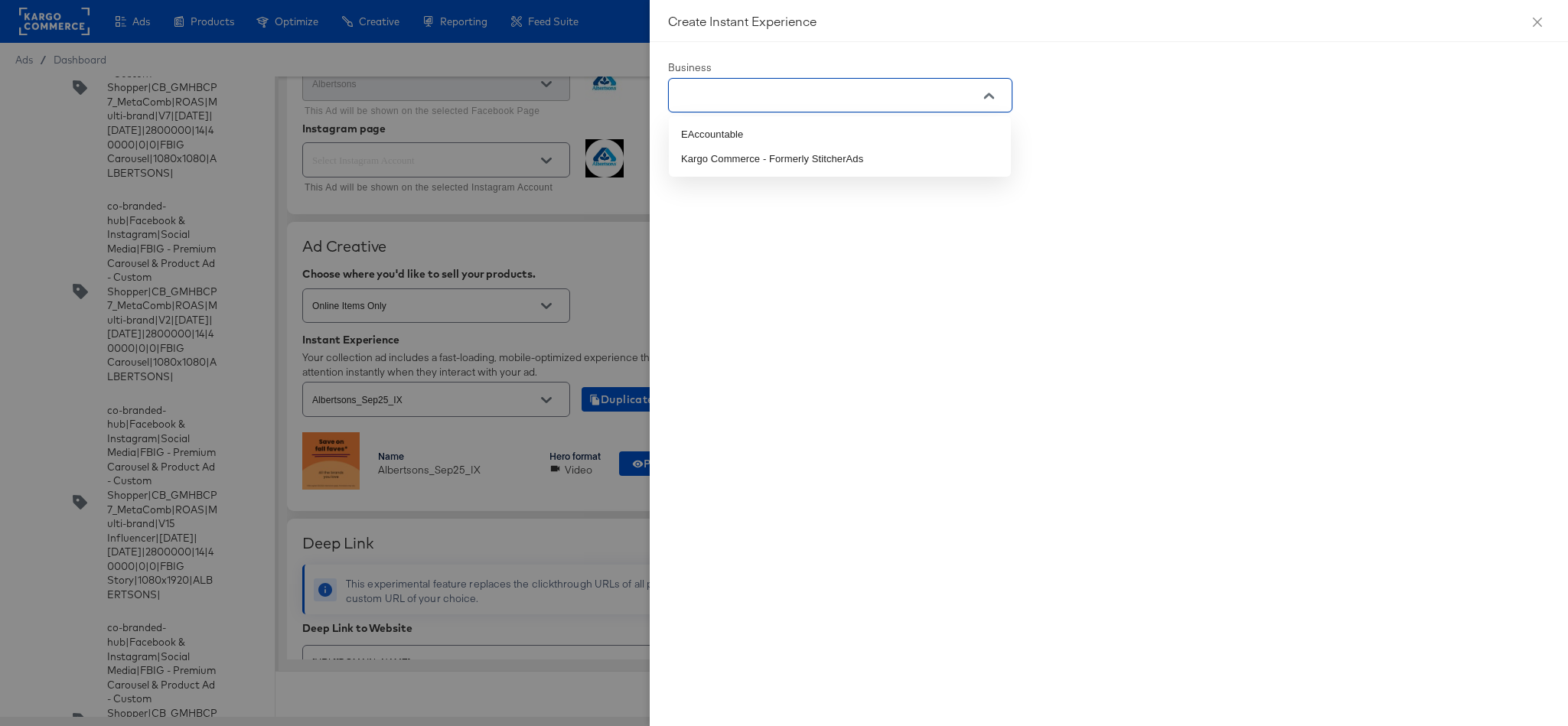
click at [958, 102] on input "text" at bounding box center [828, 95] width 307 height 17
click at [884, 166] on li "Kargo Commerce - Formerly StitcherAds" at bounding box center [839, 159] width 342 height 25
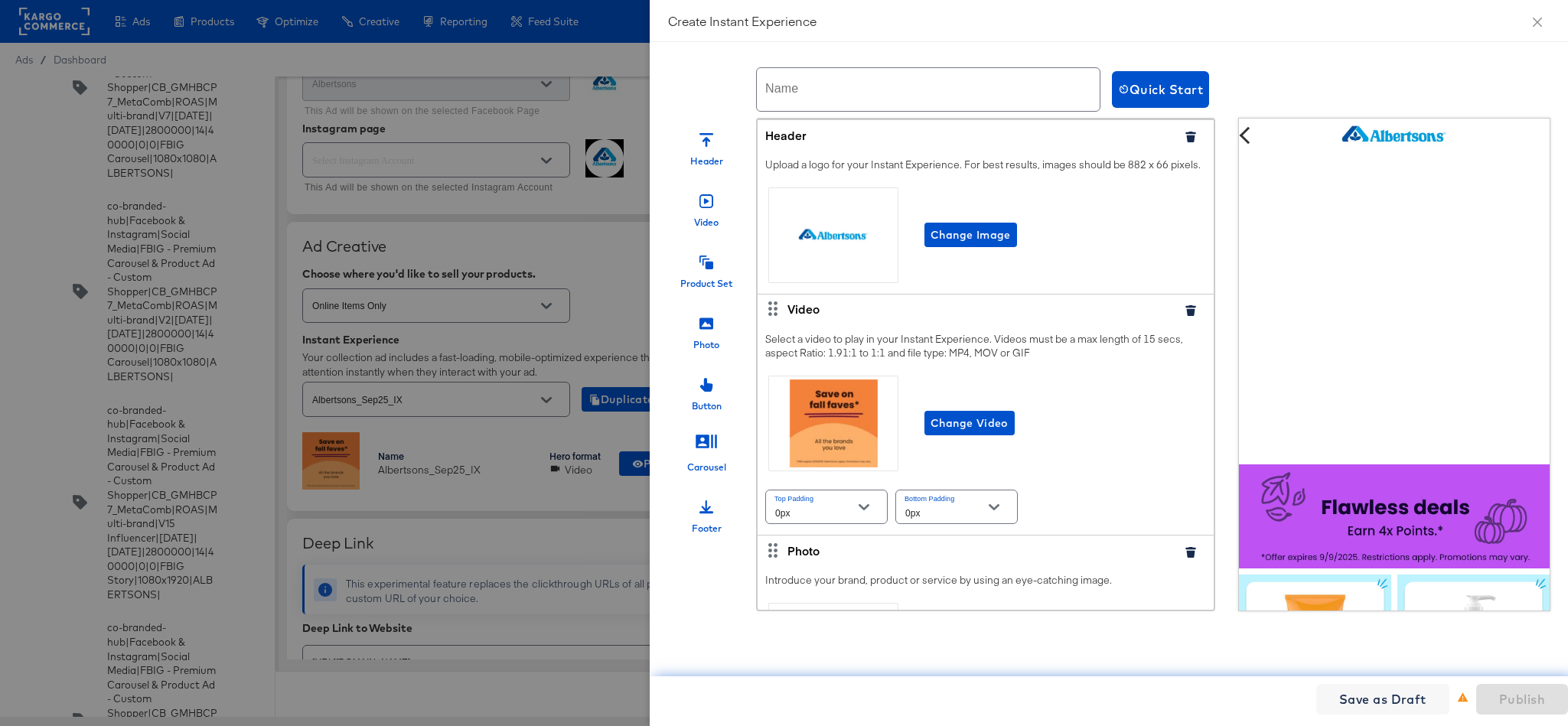
scroll to position [404, 0]
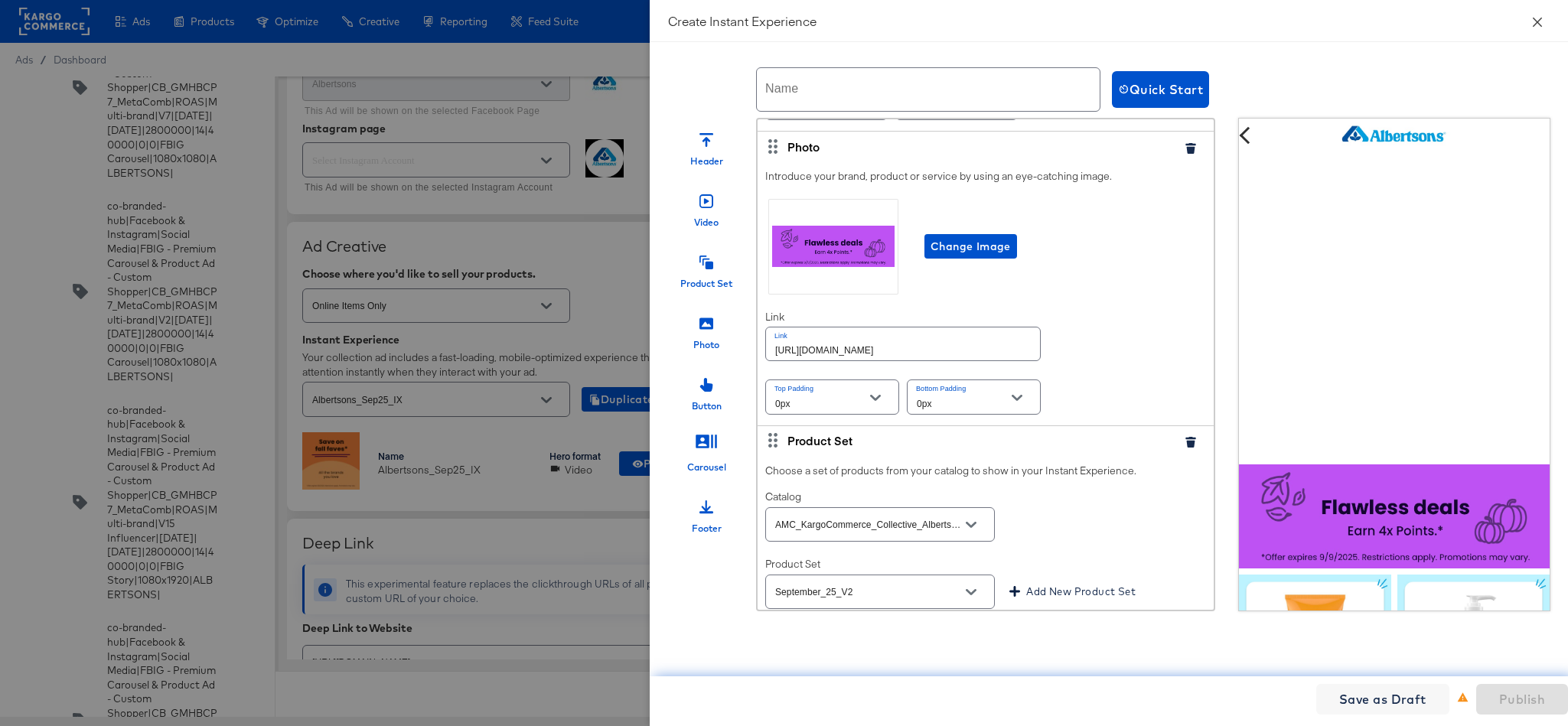
click at [1393, 23] on icon "close" at bounding box center [1537, 22] width 12 height 12
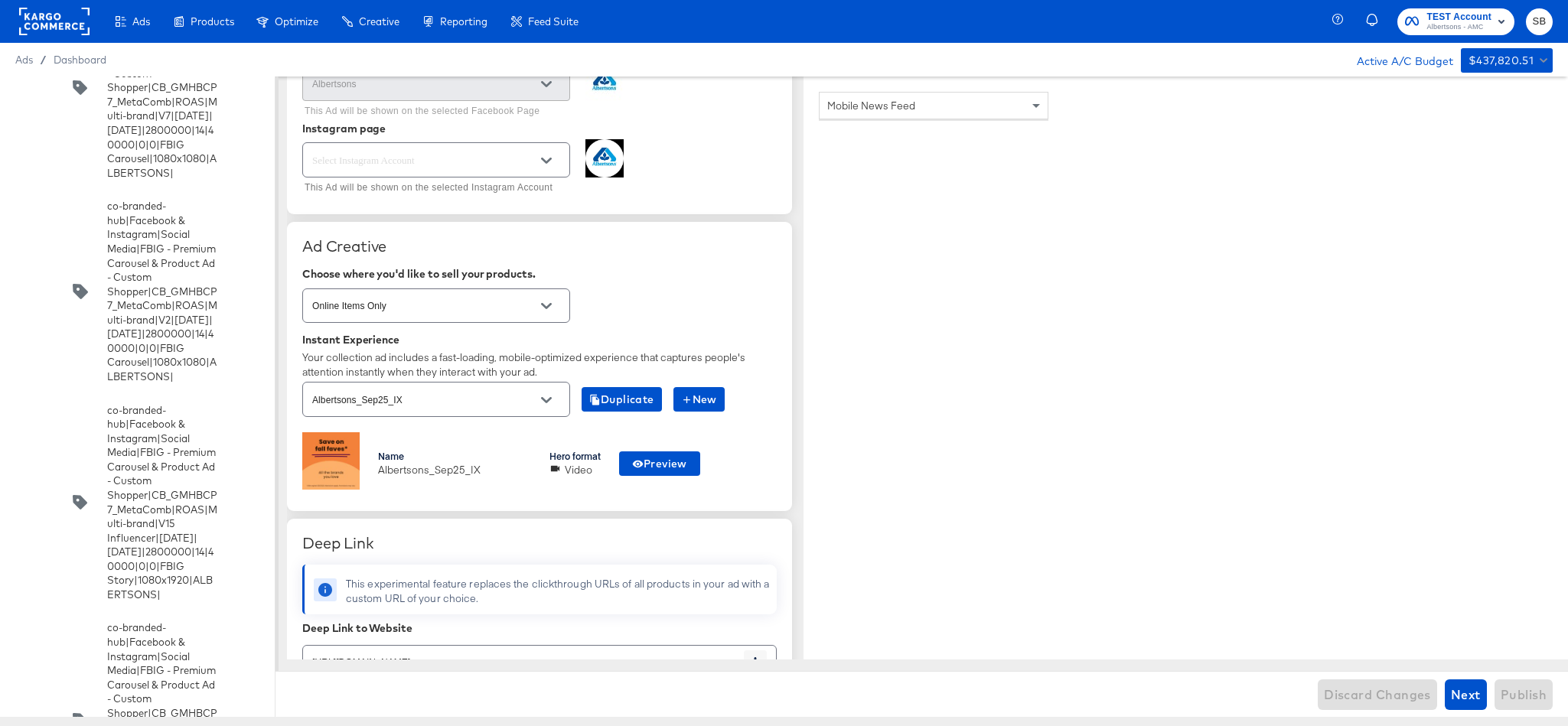
click at [49, 19] on rect at bounding box center [54, 21] width 71 height 28
